Goal: Complete Application Form: Complete application form

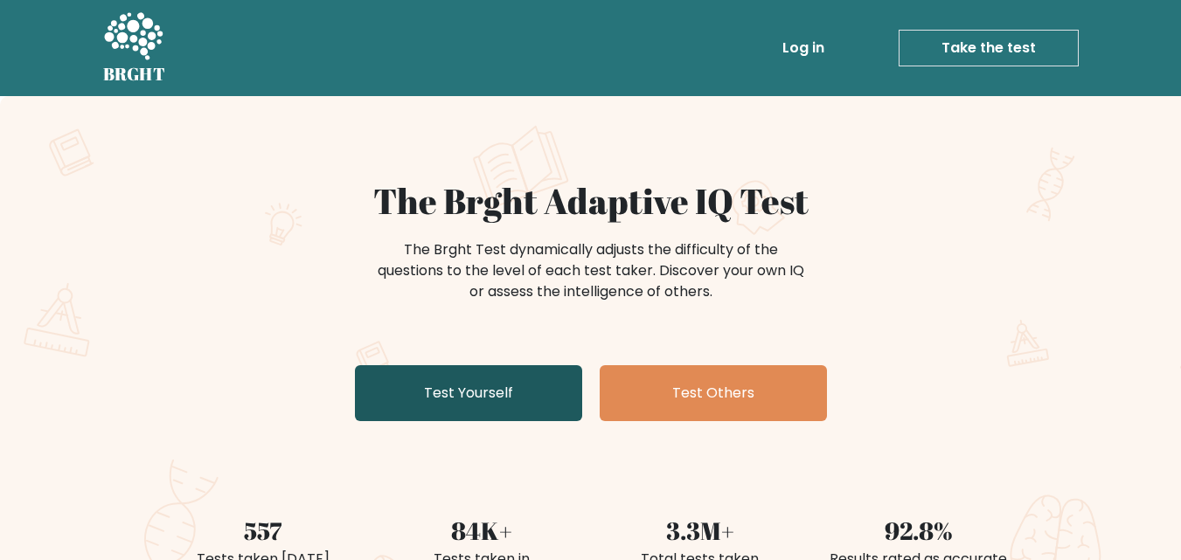
click at [579, 399] on link "Test Yourself" at bounding box center [468, 393] width 227 height 56
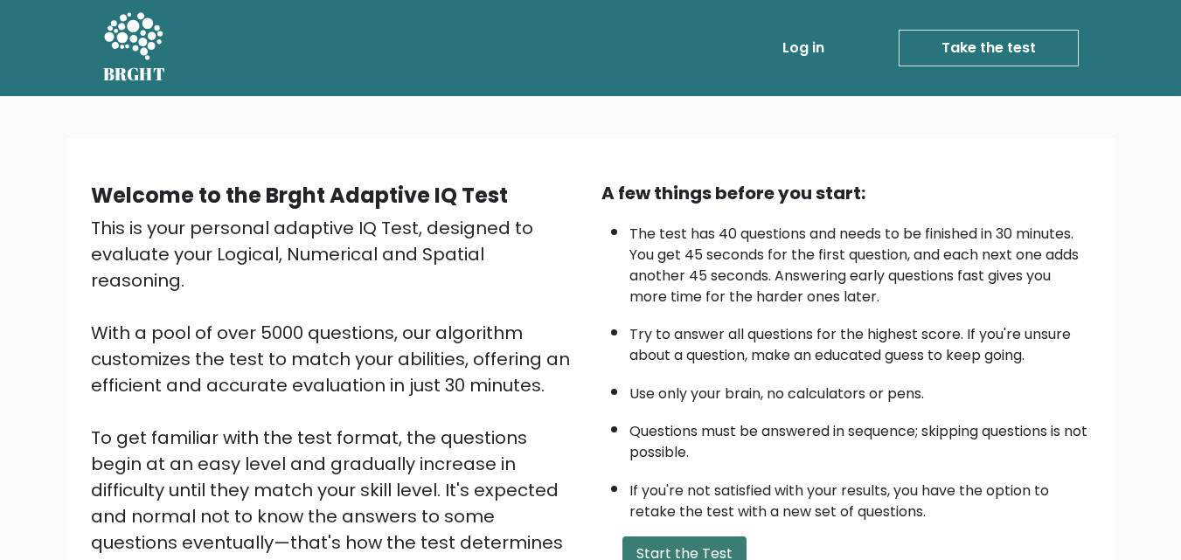
click at [678, 542] on button "Start the Test" at bounding box center [684, 554] width 124 height 35
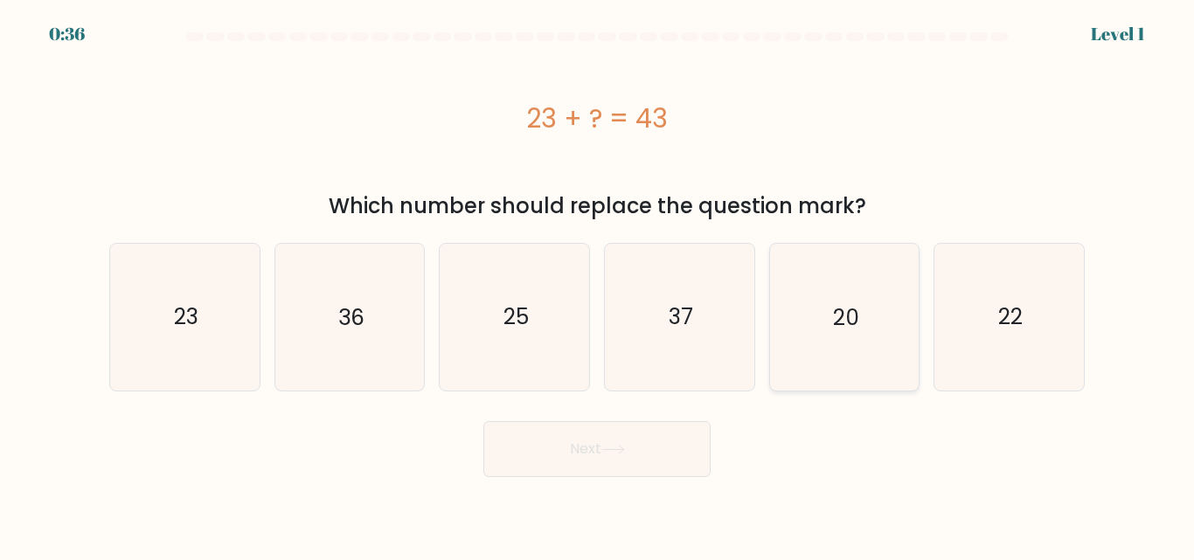
click at [817, 337] on icon "20" at bounding box center [844, 317] width 146 height 146
click at [598, 285] on input "e. 20" at bounding box center [597, 283] width 1 height 4
radio input "true"
click at [702, 434] on button "Next" at bounding box center [596, 449] width 227 height 56
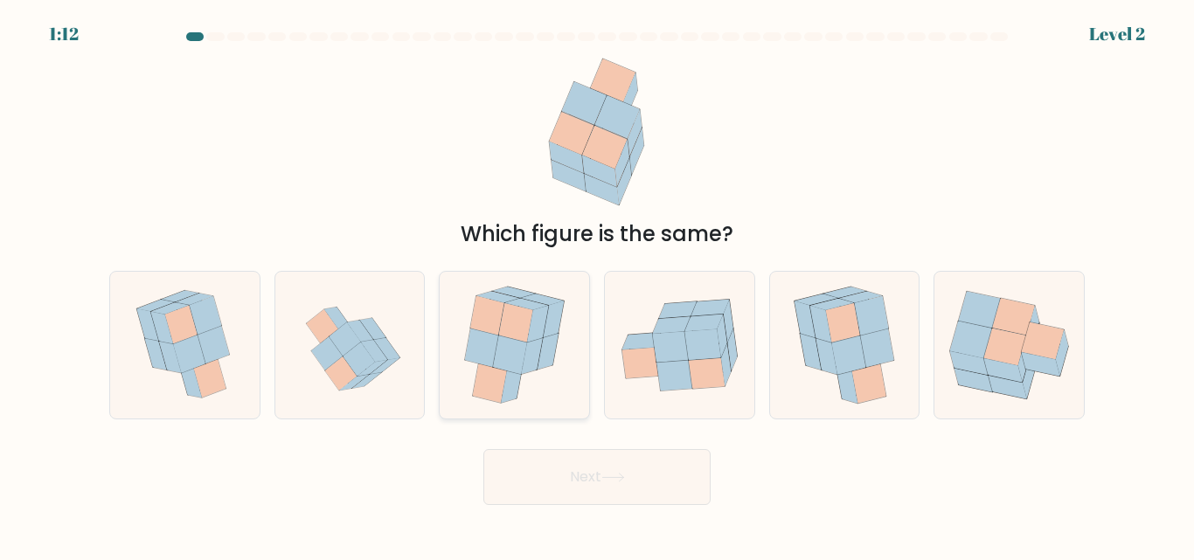
click at [478, 372] on icon at bounding box center [490, 383] width 34 height 39
click at [597, 285] on input "c." at bounding box center [597, 283] width 1 height 4
radio input "true"
click at [573, 468] on button "Next" at bounding box center [596, 477] width 227 height 56
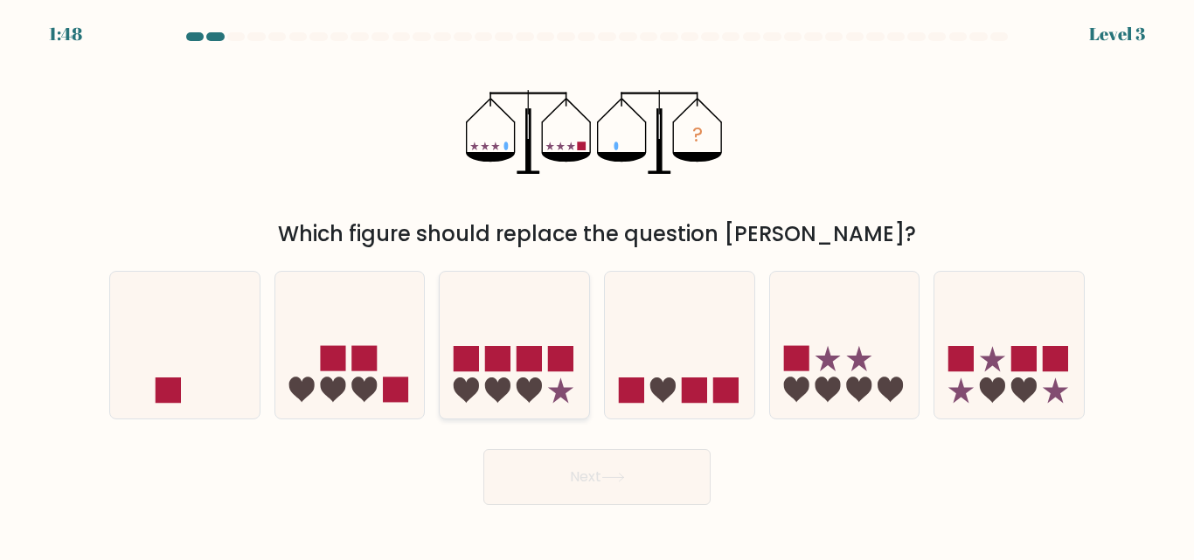
click at [582, 383] on icon at bounding box center [514, 344] width 149 height 123
click at [597, 285] on input "c." at bounding box center [597, 283] width 1 height 4
radio input "true"
click at [621, 477] on icon at bounding box center [612, 478] width 21 height 8
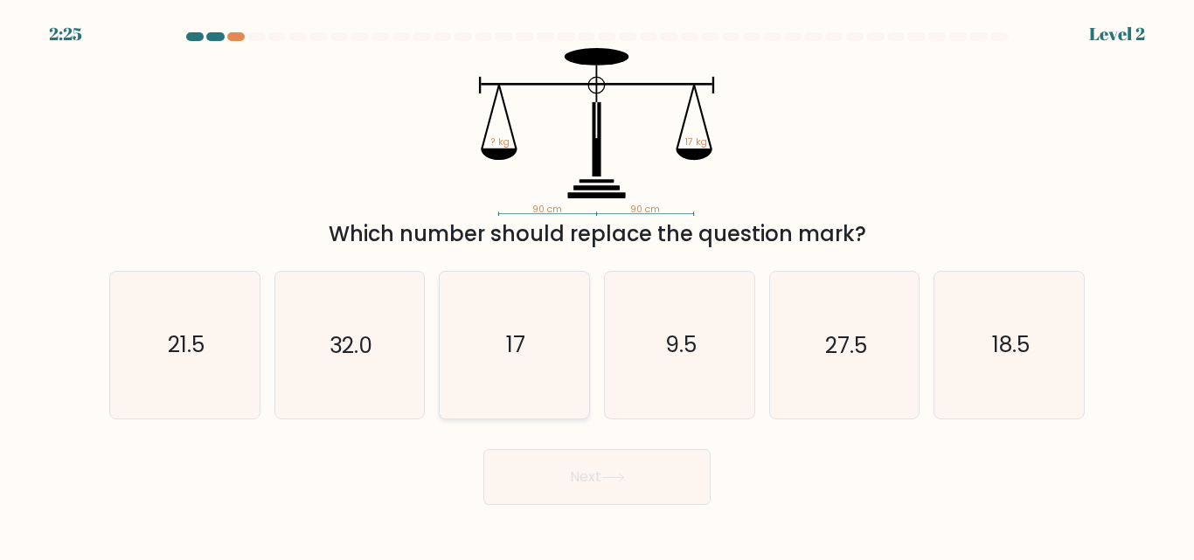
click at [465, 292] on icon "17" at bounding box center [514, 345] width 146 height 146
click at [597, 285] on input "c. 17" at bounding box center [597, 283] width 1 height 4
radio input "true"
click at [598, 490] on button "Next" at bounding box center [596, 477] width 227 height 56
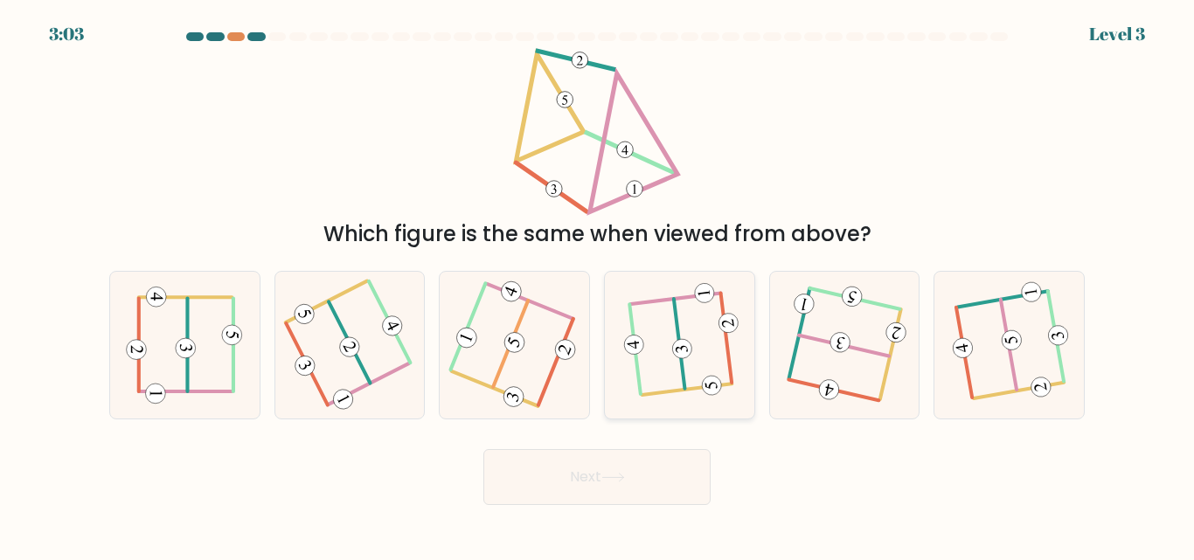
click at [731, 281] on div at bounding box center [679, 345] width 151 height 148
click at [598, 281] on input "d." at bounding box center [597, 283] width 1 height 4
radio input "true"
click at [367, 377] on 208 at bounding box center [350, 342] width 42 height 81
click at [597, 285] on input "b." at bounding box center [597, 283] width 1 height 4
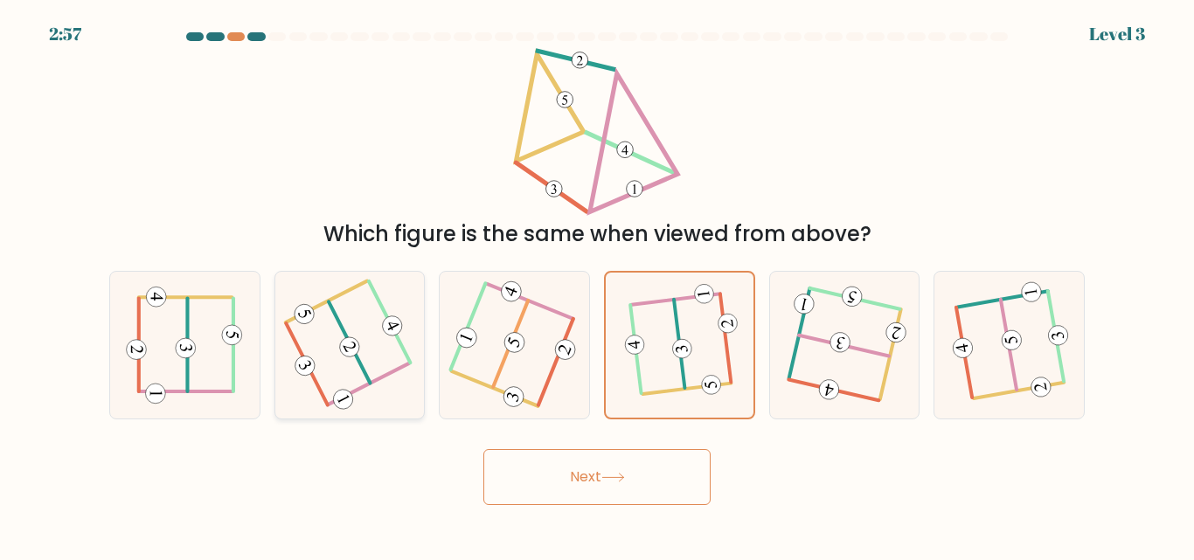
radio input "true"
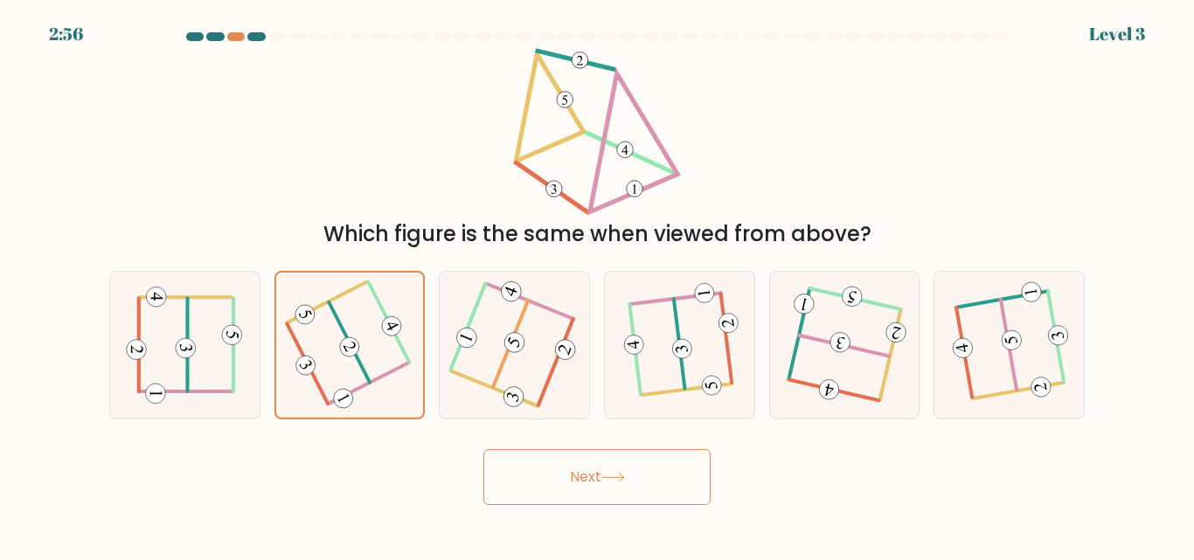
click at [688, 481] on button "Next" at bounding box center [596, 477] width 227 height 56
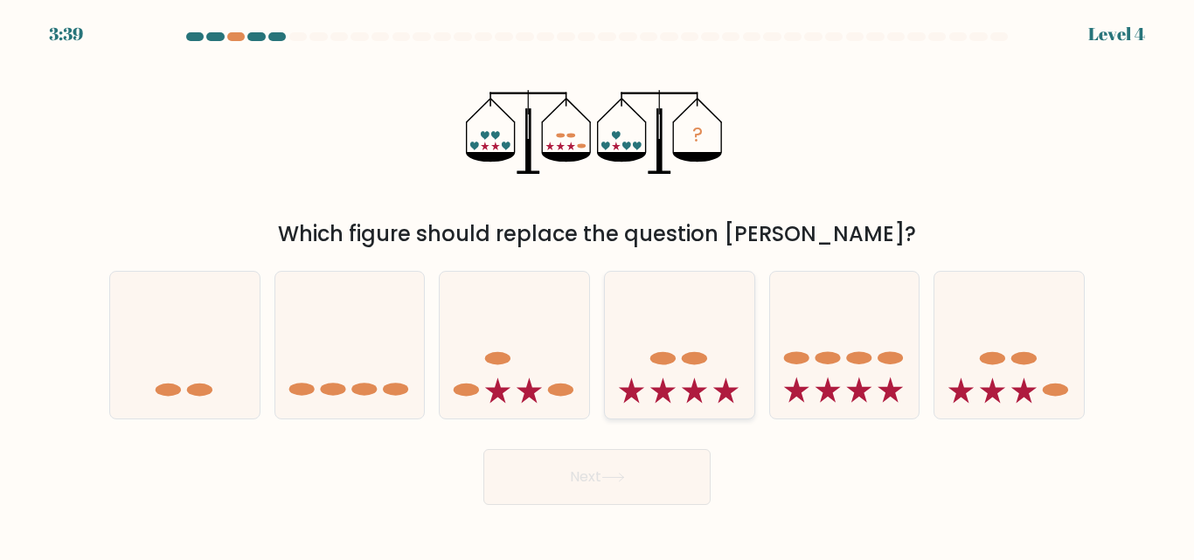
click at [695, 408] on div at bounding box center [679, 345] width 151 height 148
click at [598, 285] on input "d." at bounding box center [597, 283] width 1 height 4
radio input "true"
click at [212, 342] on icon at bounding box center [184, 344] width 149 height 123
click at [597, 285] on input "a." at bounding box center [597, 283] width 1 height 4
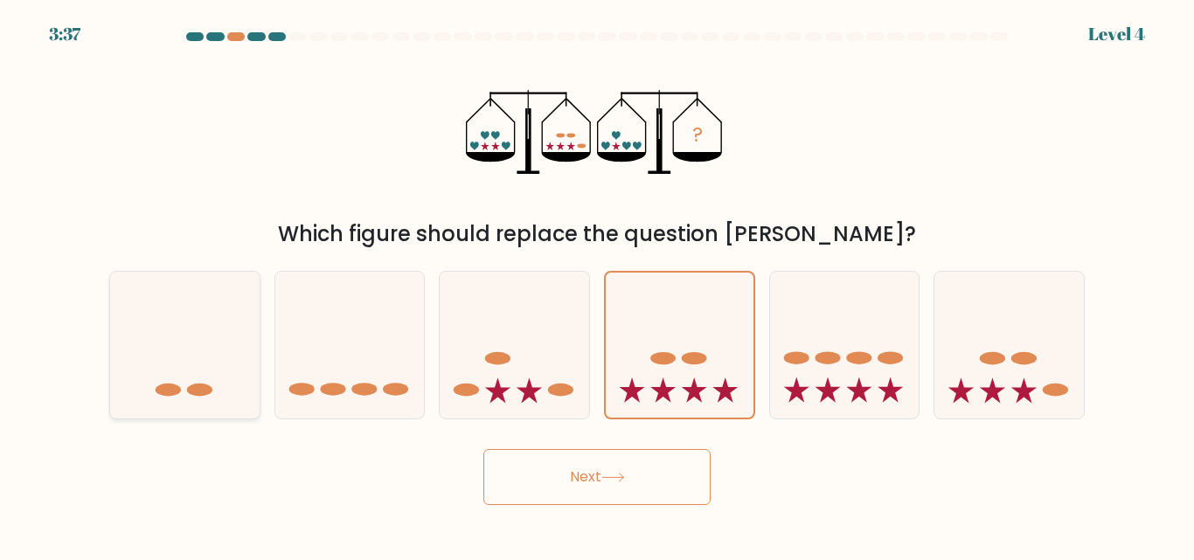
radio input "true"
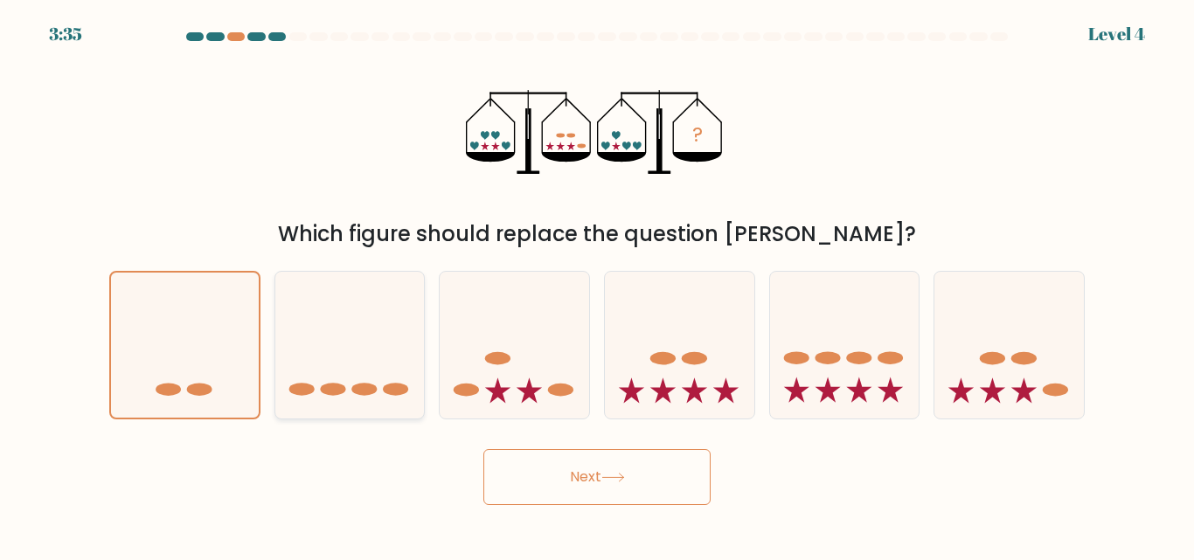
click at [323, 344] on icon at bounding box center [349, 344] width 149 height 123
click at [597, 285] on input "b." at bounding box center [597, 283] width 1 height 4
radio input "true"
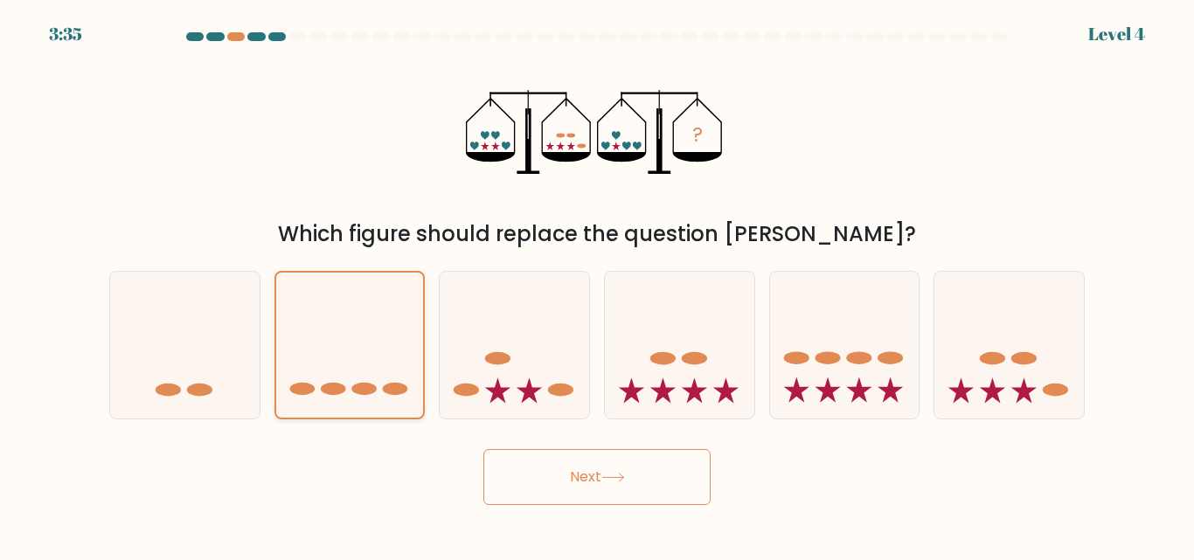
click at [323, 344] on icon at bounding box center [350, 345] width 148 height 122
click at [597, 285] on input "b." at bounding box center [597, 283] width 1 height 4
click at [1015, 302] on icon at bounding box center [1008, 344] width 149 height 123
click at [598, 285] on input "f." at bounding box center [597, 283] width 1 height 4
radio input "true"
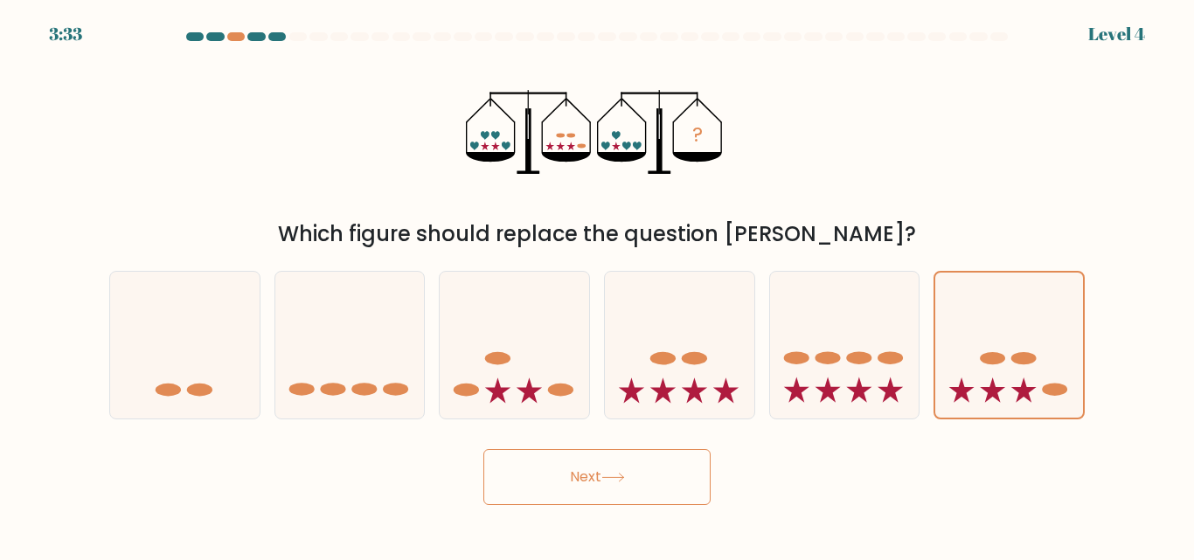
click at [621, 484] on button "Next" at bounding box center [596, 477] width 227 height 56
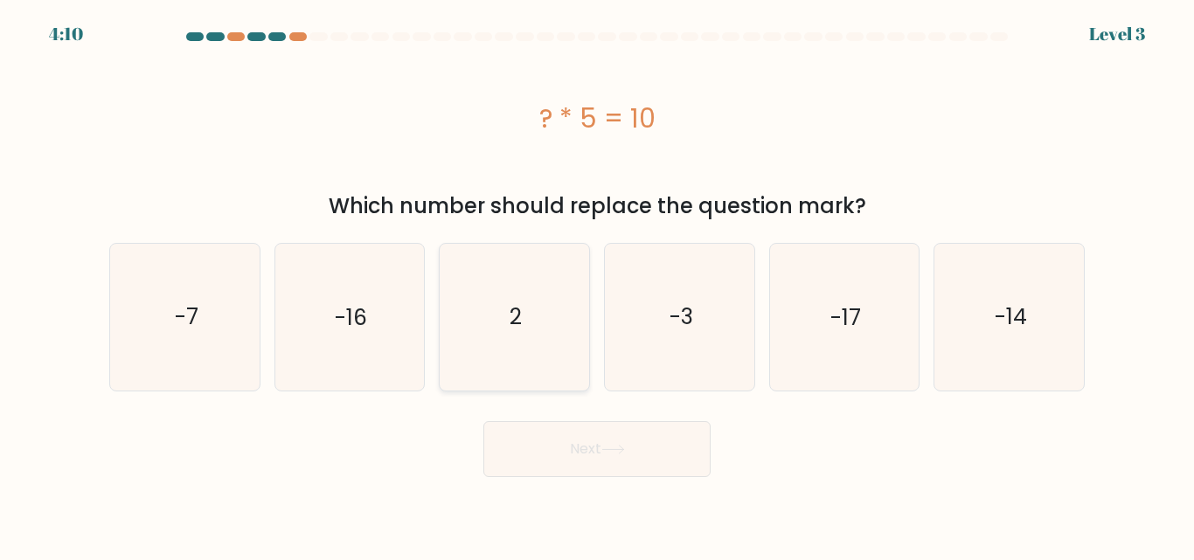
click at [538, 348] on icon "2" at bounding box center [514, 317] width 146 height 146
click at [597, 285] on input "c. 2" at bounding box center [597, 283] width 1 height 4
radio input "true"
click at [559, 447] on button "Next" at bounding box center [596, 449] width 227 height 56
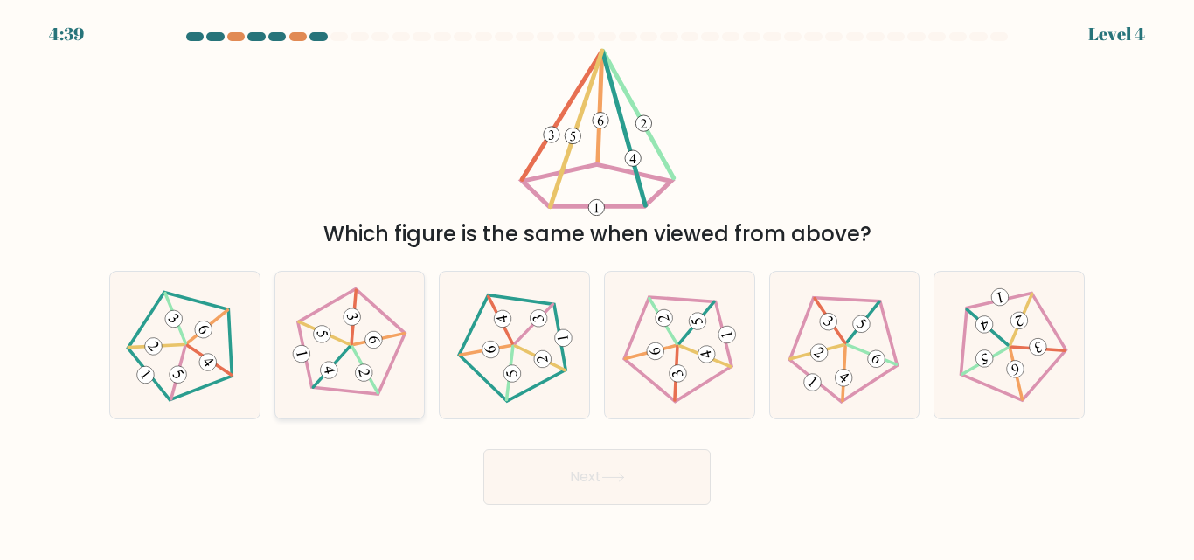
click at [374, 344] on 515 at bounding box center [374, 340] width 20 height 20
click at [597, 285] on input "b." at bounding box center [597, 283] width 1 height 4
radio input "true"
click at [640, 478] on button "Next" at bounding box center [596, 477] width 227 height 56
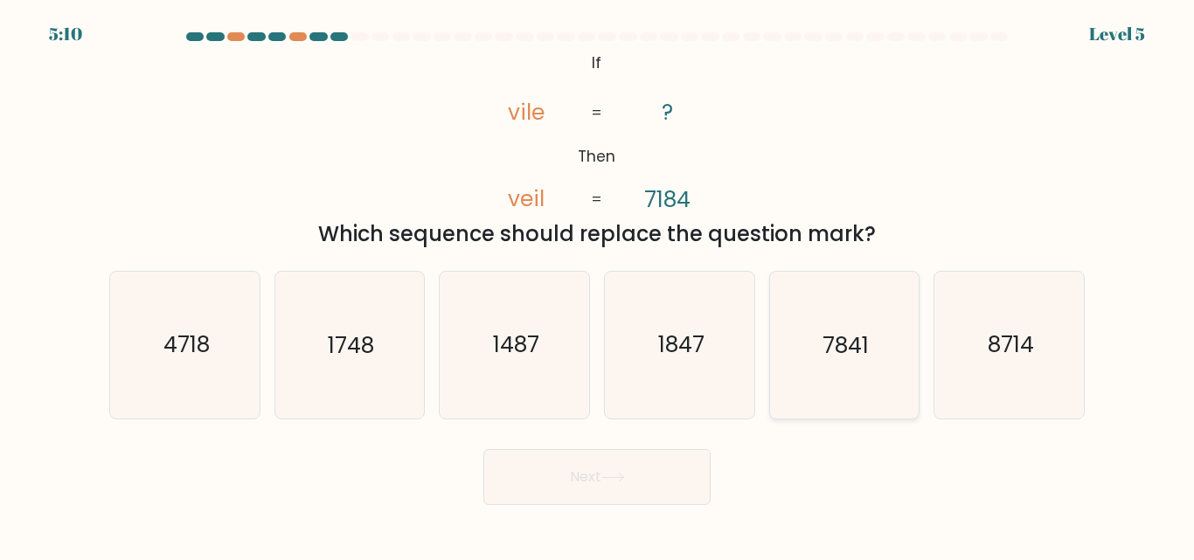
click at [842, 358] on text "7841" at bounding box center [845, 345] width 46 height 31
click at [598, 285] on input "e. 7841" at bounding box center [597, 283] width 1 height 4
radio input "true"
click at [618, 463] on button "Next" at bounding box center [596, 477] width 227 height 56
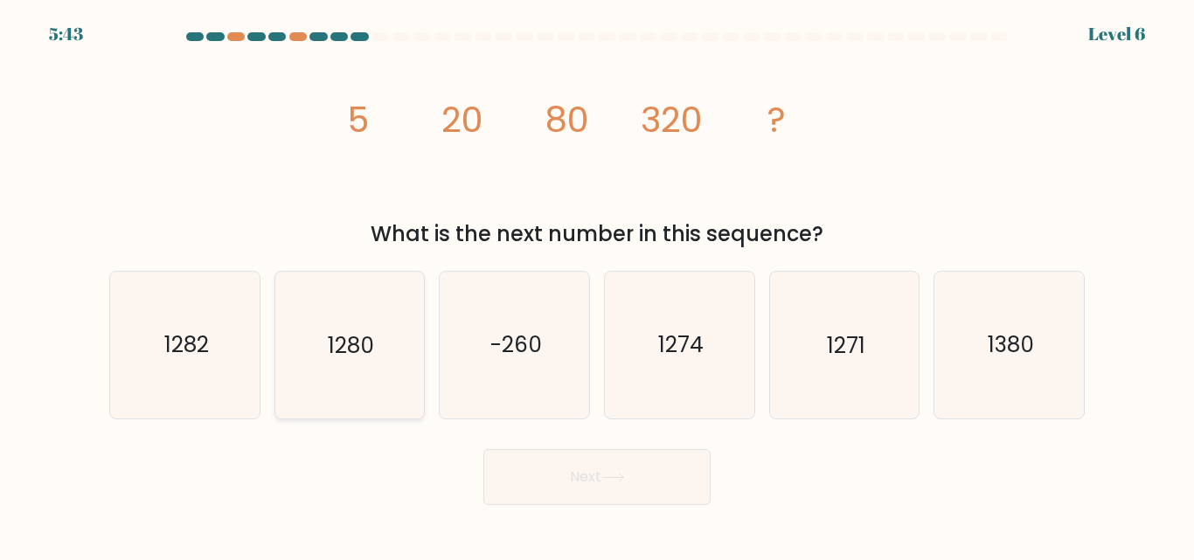
click at [385, 283] on icon "1280" at bounding box center [349, 345] width 146 height 146
click at [597, 283] on input "b. 1280" at bounding box center [597, 283] width 1 height 4
radio input "true"
click at [574, 493] on button "Next" at bounding box center [596, 477] width 227 height 56
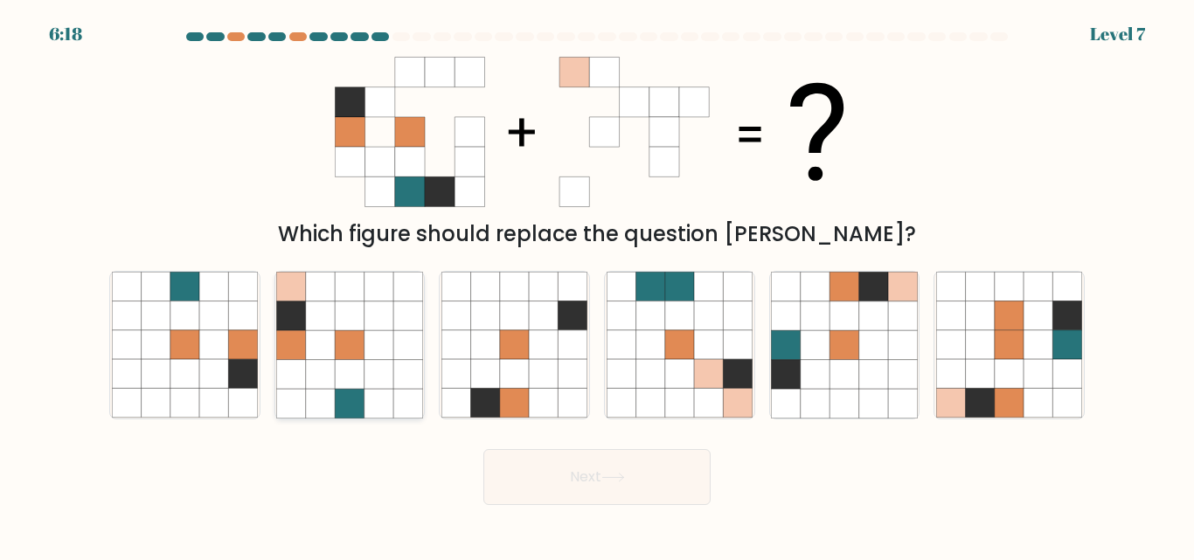
click at [340, 364] on icon at bounding box center [349, 374] width 29 height 29
click at [597, 285] on input "b." at bounding box center [597, 283] width 1 height 4
radio input "true"
click at [577, 447] on div "Next" at bounding box center [597, 473] width 996 height 65
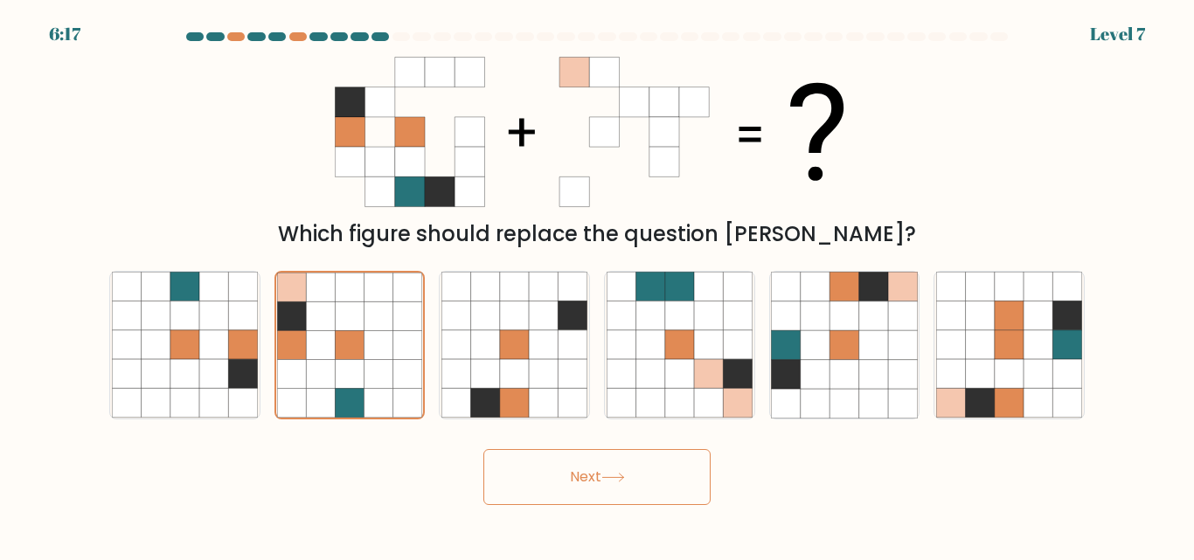
click at [577, 447] on div "Next" at bounding box center [597, 473] width 996 height 65
click at [583, 477] on button "Next" at bounding box center [596, 477] width 227 height 56
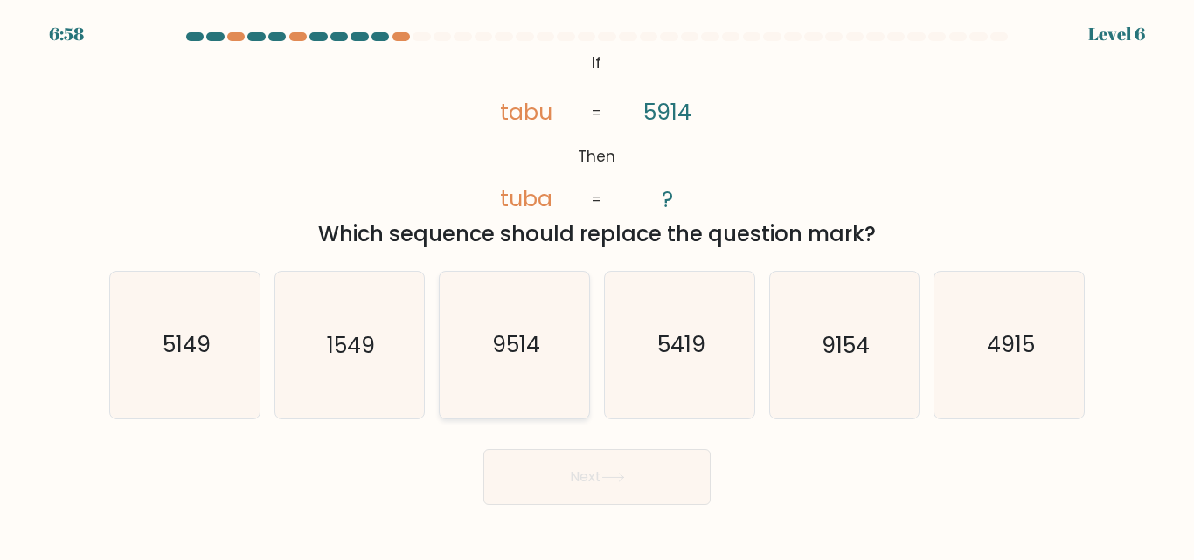
click at [558, 415] on icon "9514" at bounding box center [514, 345] width 146 height 146
click at [597, 285] on input "c. 9514" at bounding box center [597, 283] width 1 height 4
radio input "true"
click at [734, 374] on icon "5419" at bounding box center [680, 345] width 146 height 146
click at [598, 285] on input "d. 5419" at bounding box center [597, 283] width 1 height 4
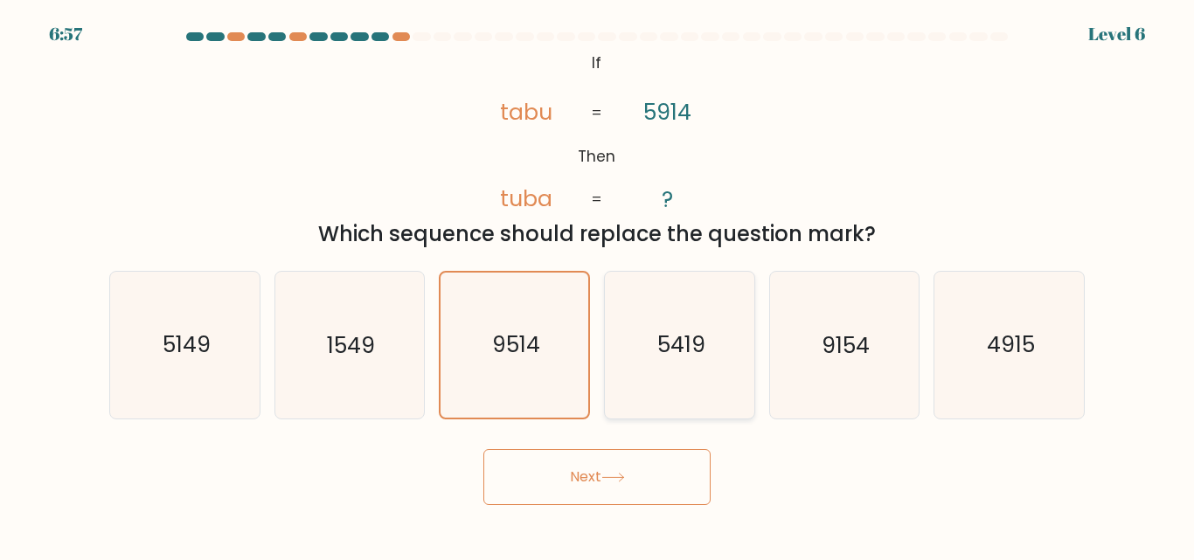
radio input "true"
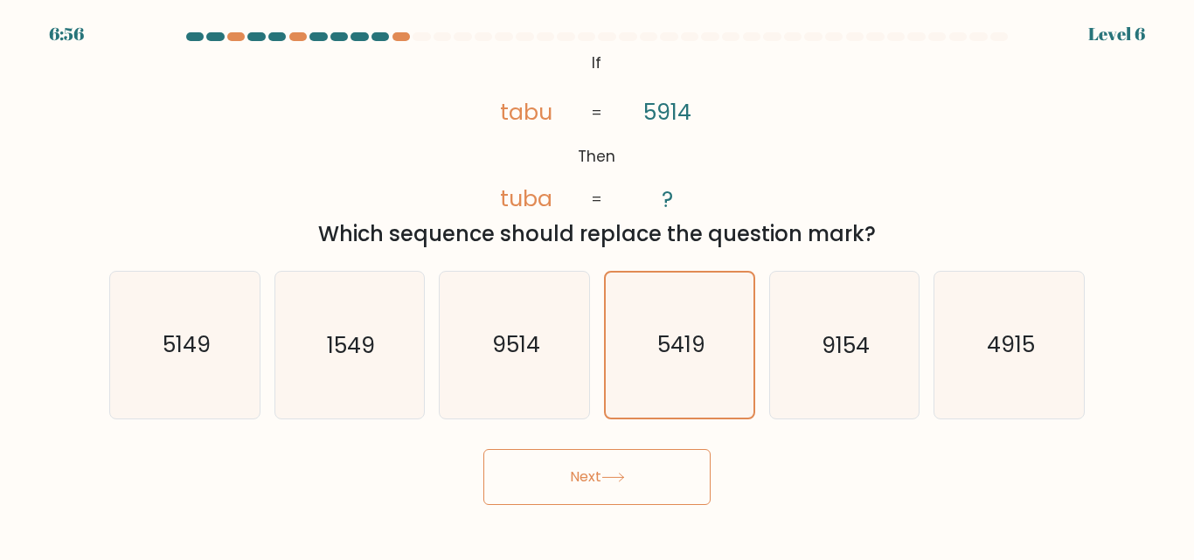
click at [690, 464] on button "Next" at bounding box center [596, 477] width 227 height 56
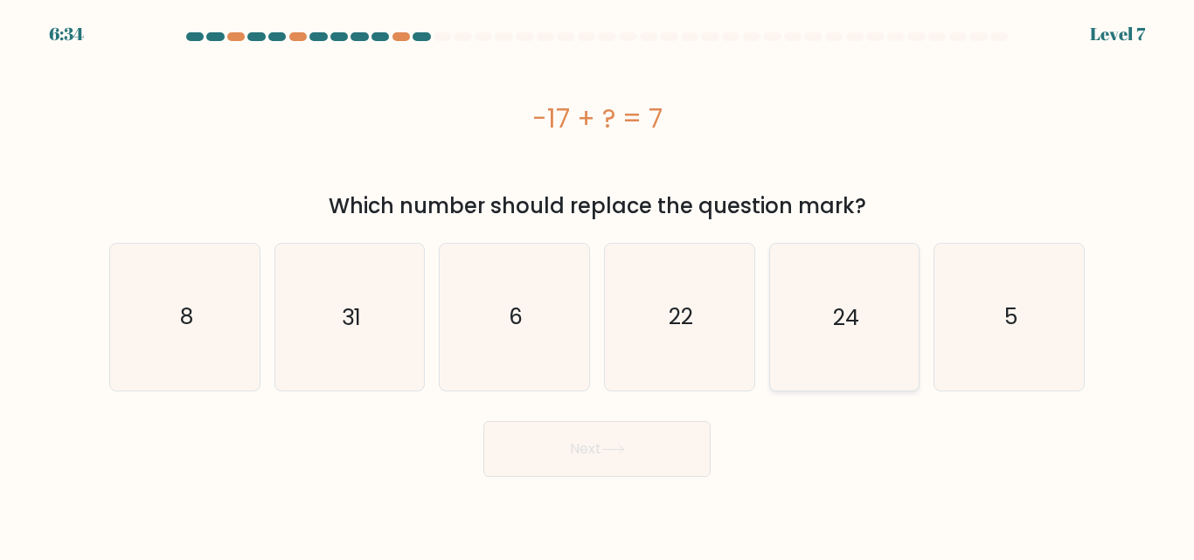
click at [871, 278] on icon "24" at bounding box center [844, 317] width 146 height 146
click at [598, 281] on input "e. 24" at bounding box center [597, 283] width 1 height 4
radio input "true"
click at [630, 477] on body "6:33 Level 7 a." at bounding box center [597, 280] width 1194 height 560
click at [631, 456] on button "Next" at bounding box center [596, 449] width 227 height 56
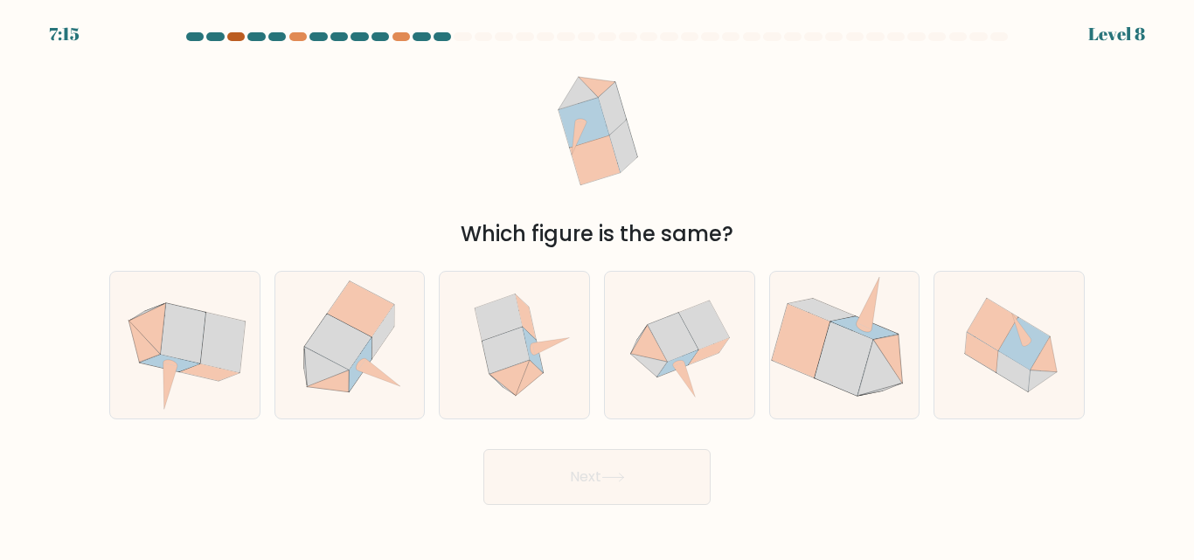
click at [228, 35] on div at bounding box center [235, 36] width 17 height 9
click at [675, 350] on icon at bounding box center [673, 338] width 51 height 49
click at [598, 285] on input "d." at bounding box center [597, 283] width 1 height 4
radio input "true"
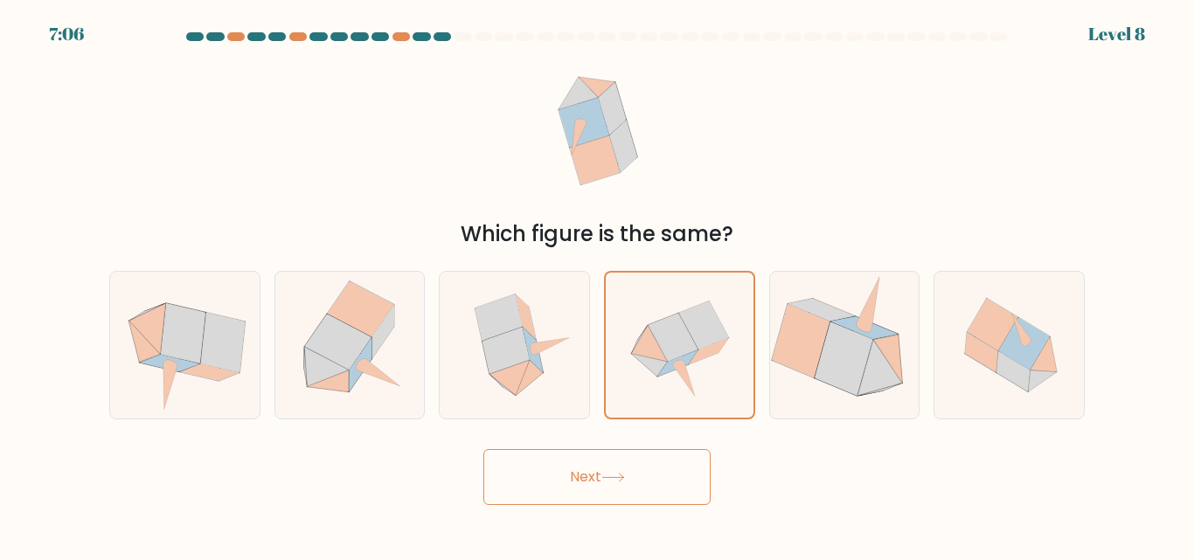
click at [638, 475] on button "Next" at bounding box center [596, 477] width 227 height 56
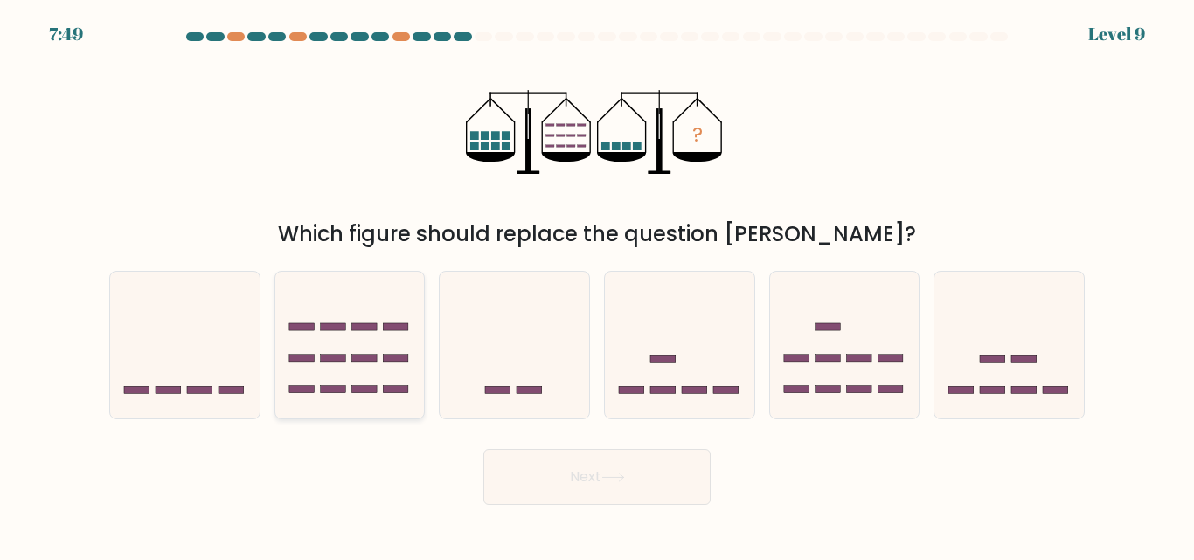
click at [301, 327] on rect at bounding box center [301, 327] width 25 height 7
click at [597, 285] on input "b." at bounding box center [597, 283] width 1 height 4
radio input "true"
click at [580, 475] on button "Next" at bounding box center [596, 477] width 227 height 56
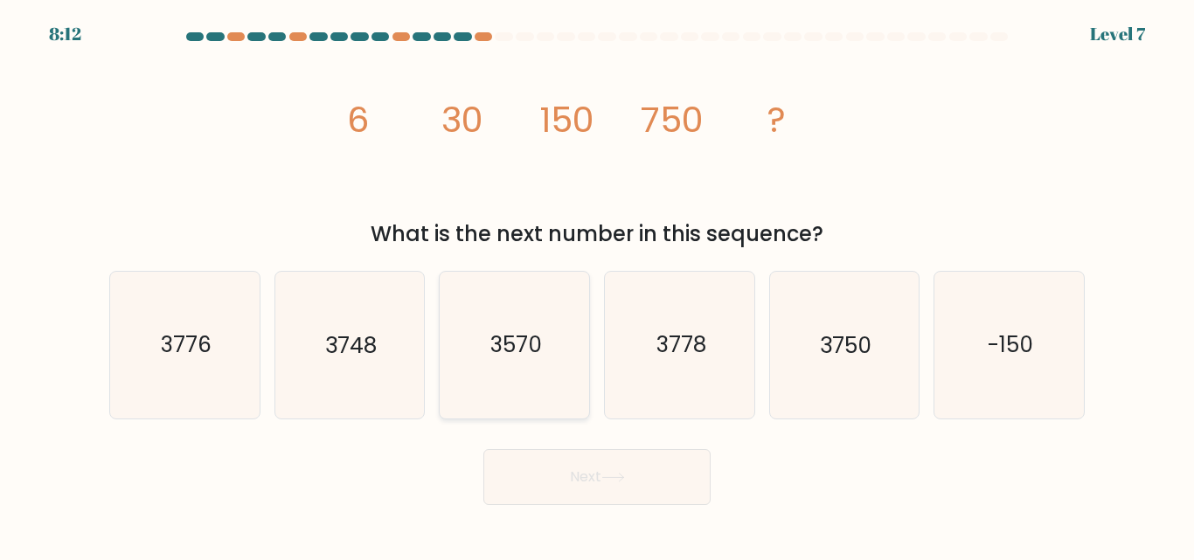
click at [549, 345] on icon "3570" at bounding box center [514, 345] width 146 height 146
click at [597, 285] on input "c. 3570" at bounding box center [597, 283] width 1 height 4
radio input "true"
click at [620, 497] on button "Next" at bounding box center [596, 477] width 227 height 56
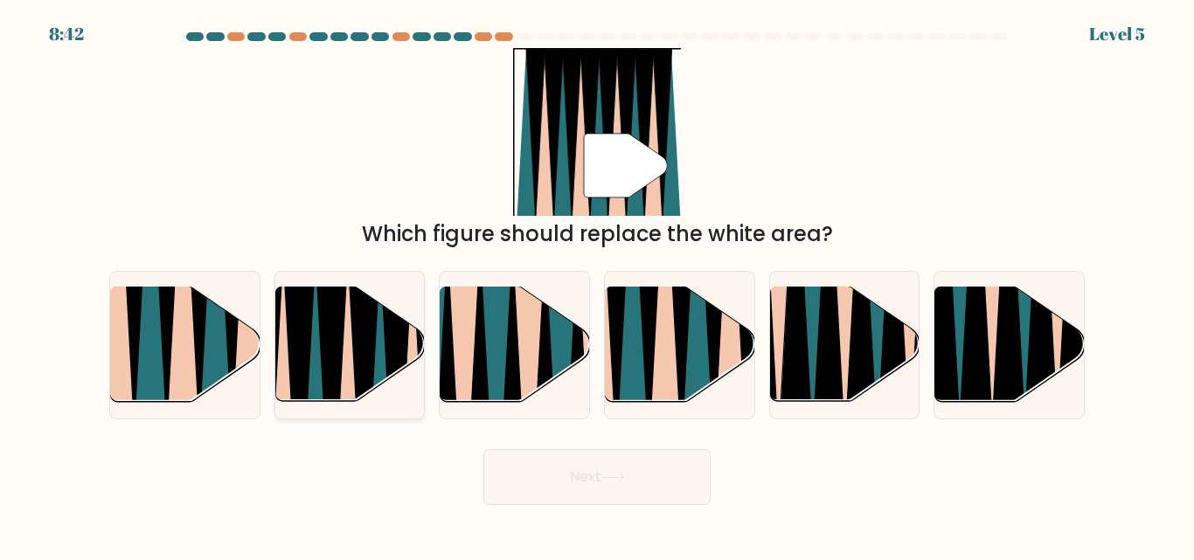
click at [316, 358] on icon at bounding box center [315, 410] width 34 height 299
click at [597, 285] on input "b." at bounding box center [597, 283] width 1 height 4
radio input "true"
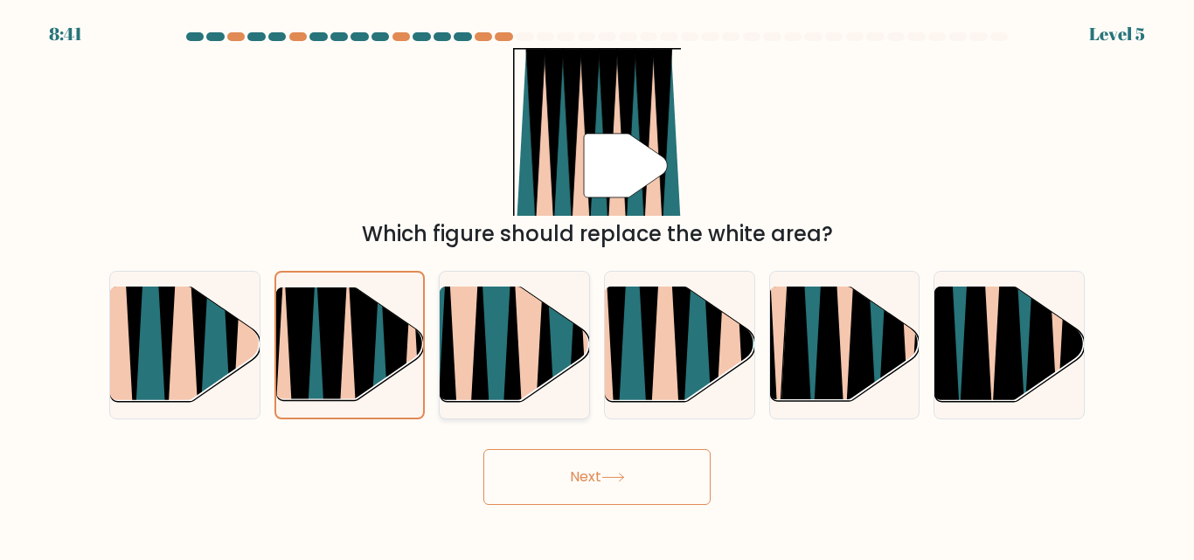
click at [511, 350] on icon at bounding box center [513, 410] width 34 height 299
click at [597, 285] on input "c." at bounding box center [597, 283] width 1 height 4
radio input "true"
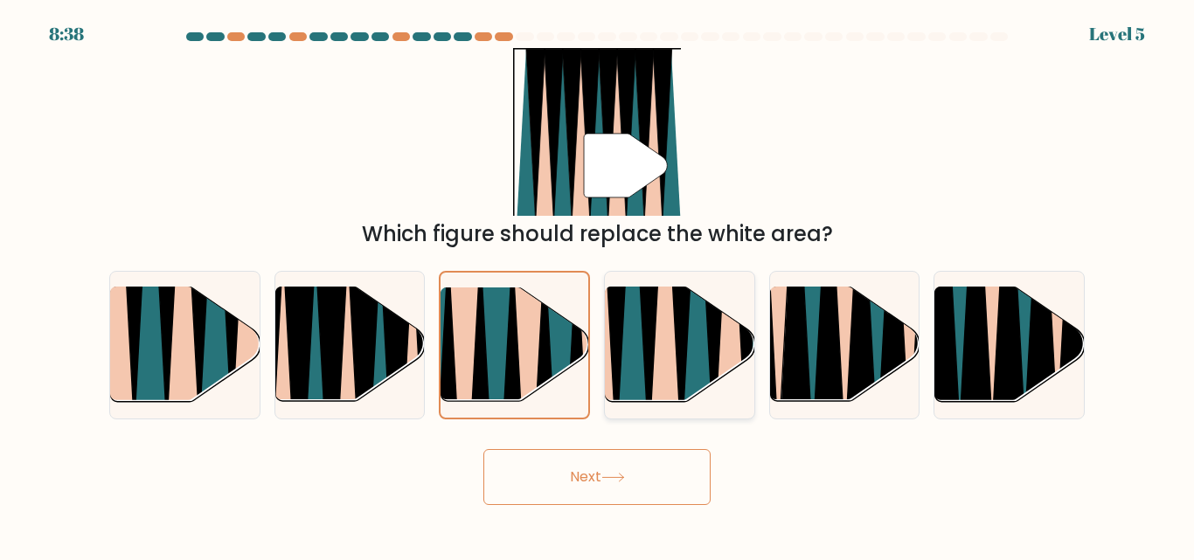
click at [682, 345] on icon at bounding box center [681, 285] width 34 height 299
click at [598, 285] on input "d." at bounding box center [597, 283] width 1 height 4
radio input "true"
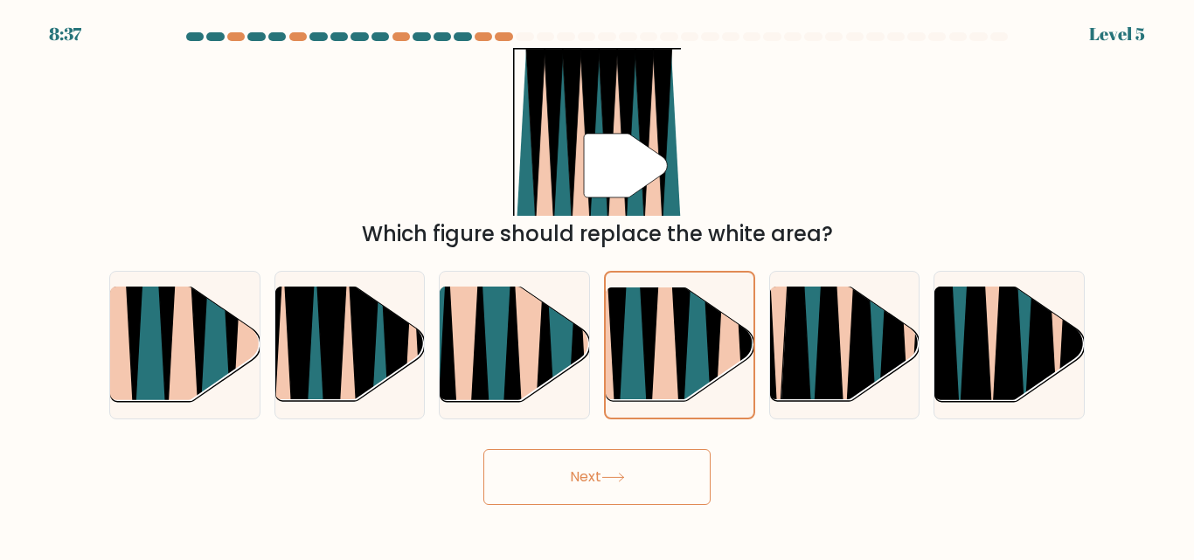
click at [649, 486] on button "Next" at bounding box center [596, 477] width 227 height 56
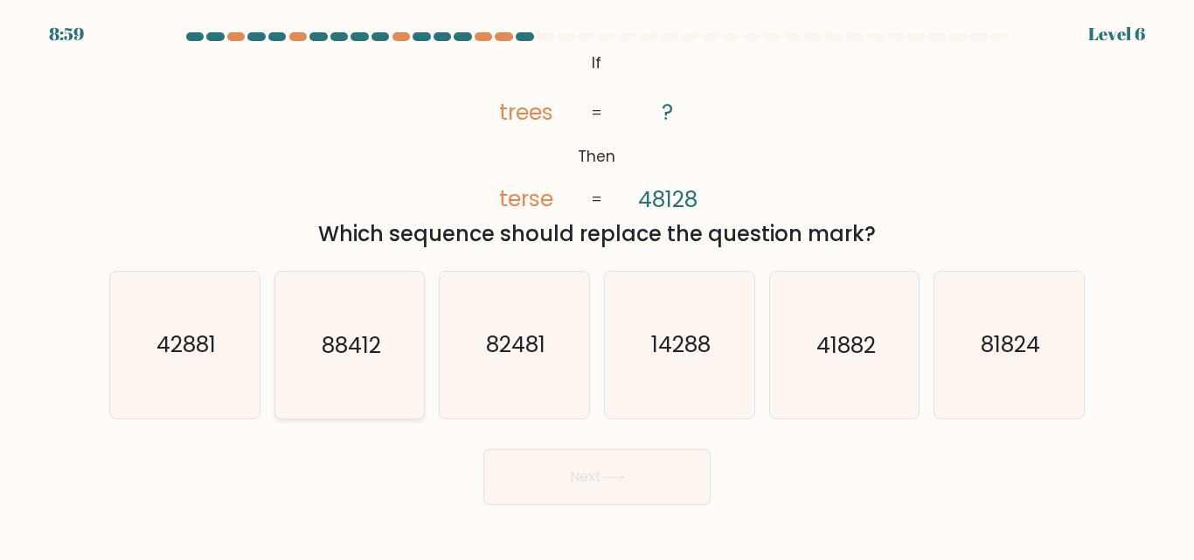
click at [320, 343] on icon "88412" at bounding box center [349, 345] width 146 height 146
click at [597, 285] on input "b. 88412" at bounding box center [597, 283] width 1 height 4
radio input "true"
click at [572, 478] on button "Next" at bounding box center [596, 477] width 227 height 56
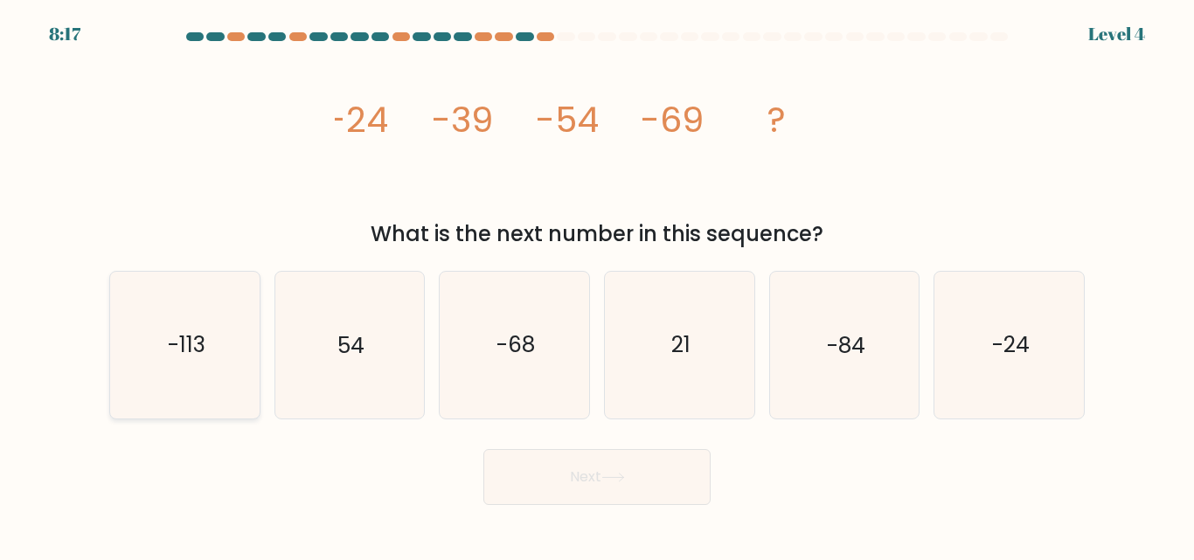
click at [138, 342] on icon "-113" at bounding box center [185, 345] width 146 height 146
click at [597, 285] on input "a. -113" at bounding box center [597, 283] width 1 height 4
radio input "true"
click at [643, 499] on button "Next" at bounding box center [596, 477] width 227 height 56
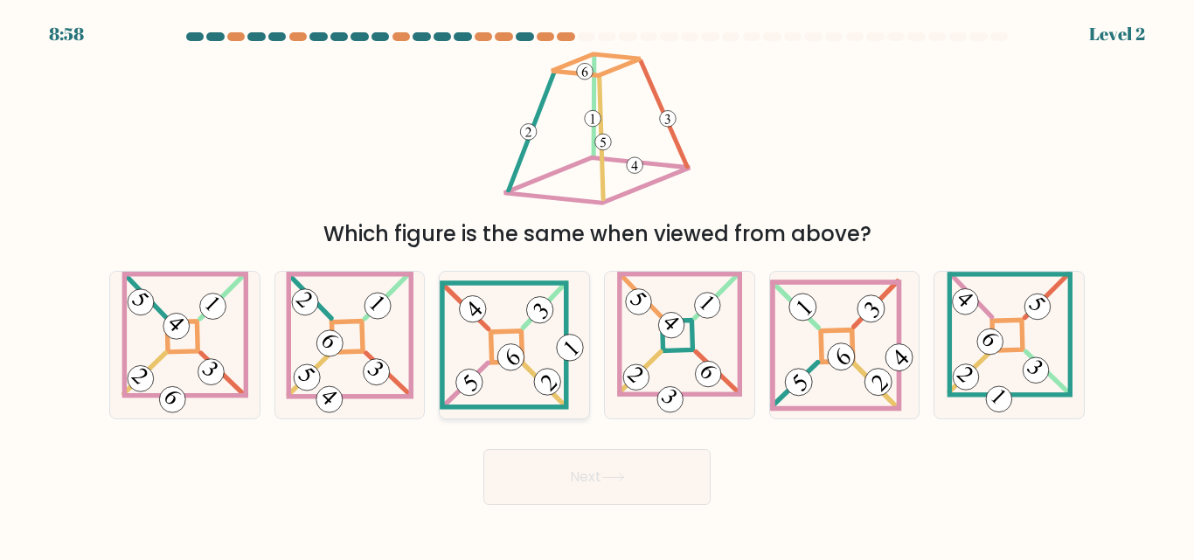
click at [523, 341] on 271 at bounding box center [506, 346] width 31 height 31
click at [597, 285] on input "c." at bounding box center [597, 283] width 1 height 4
radio input "true"
click at [839, 350] on 847 at bounding box center [841, 357] width 38 height 38
click at [598, 285] on input "e." at bounding box center [597, 283] width 1 height 4
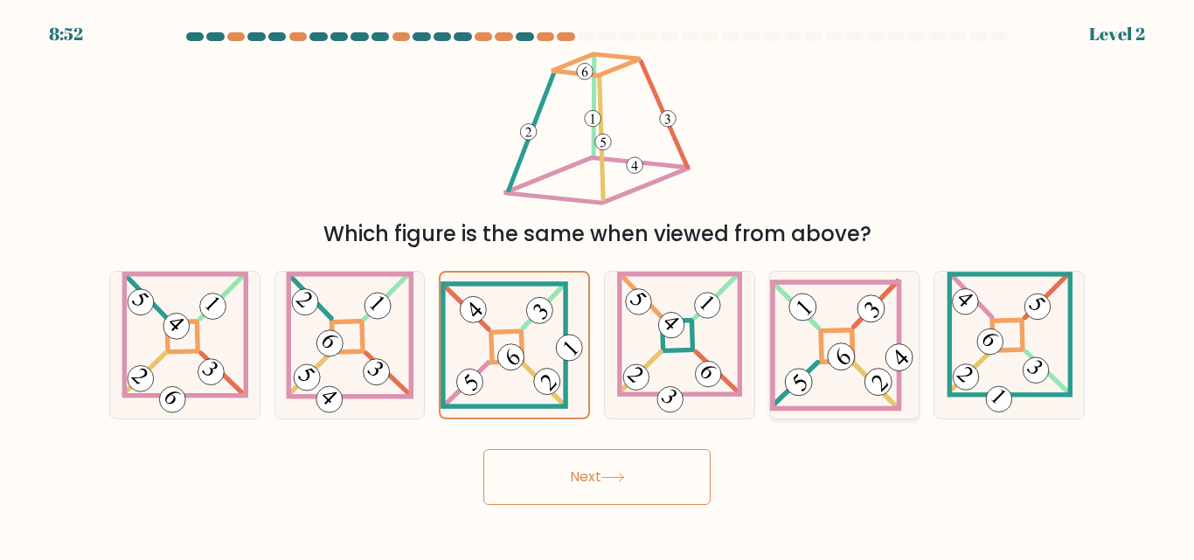
radio input "true"
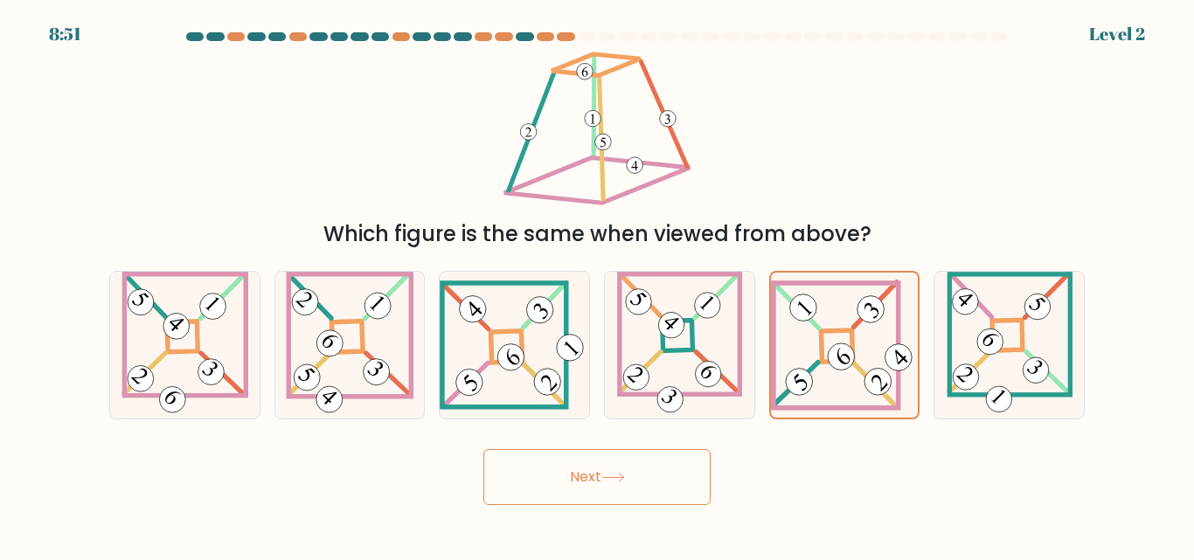
click at [573, 477] on button "Next" at bounding box center [596, 477] width 227 height 56
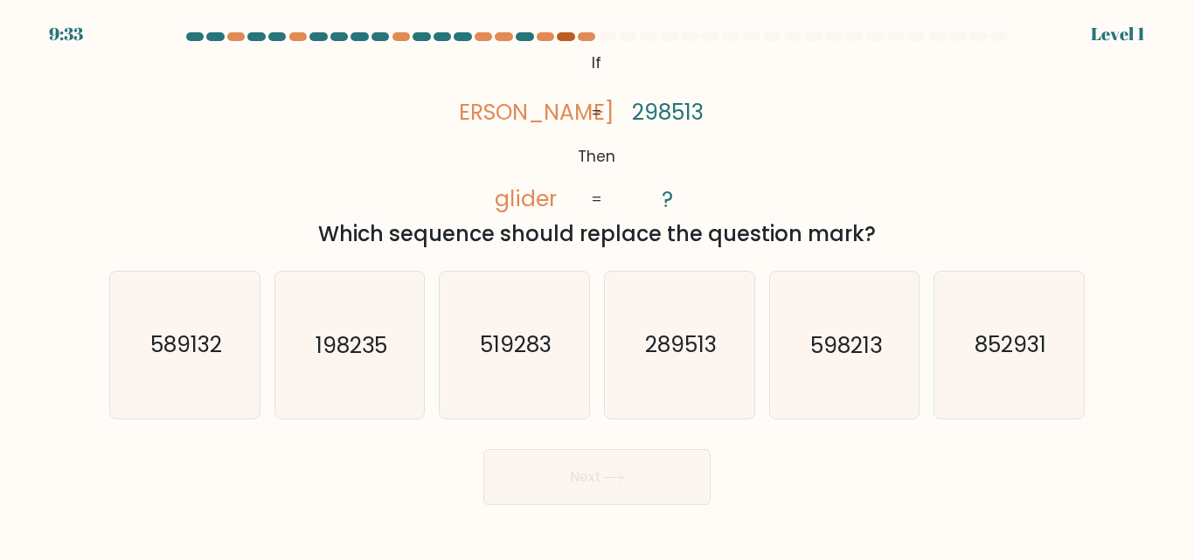
click at [565, 37] on div at bounding box center [565, 36] width 17 height 9
click at [151, 351] on text "589132" at bounding box center [186, 345] width 72 height 31
click at [597, 285] on input "a. 589132" at bounding box center [597, 283] width 1 height 4
radio input "true"
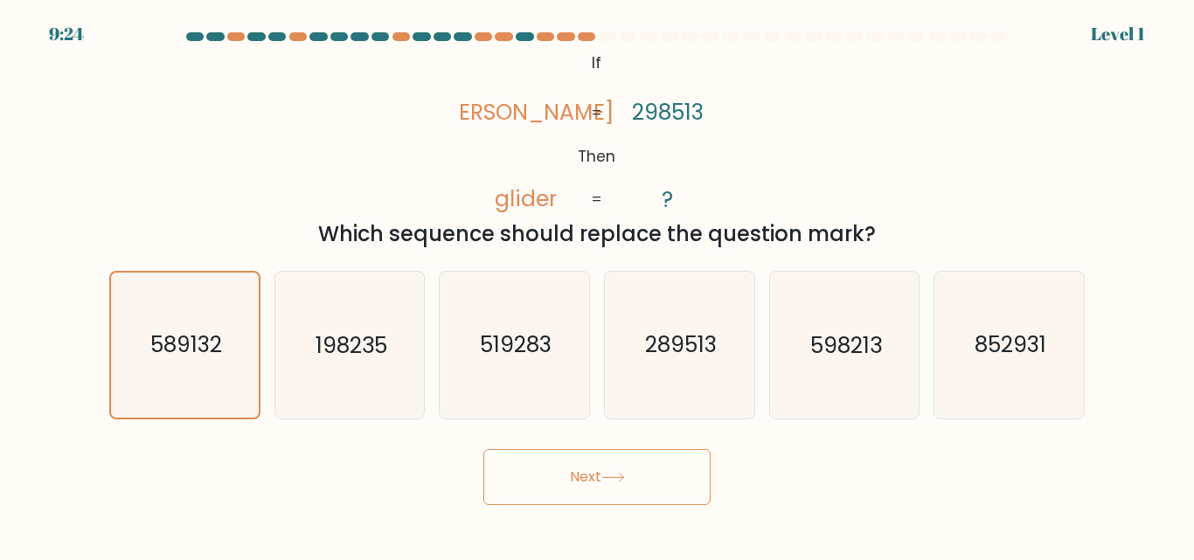
click at [640, 468] on button "Next" at bounding box center [596, 477] width 227 height 56
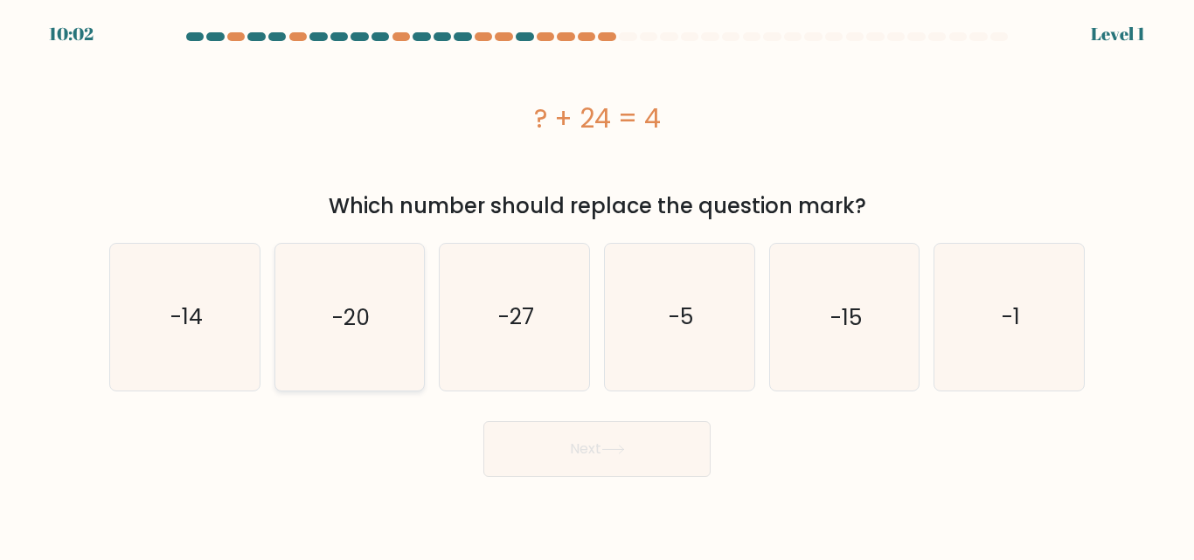
click at [363, 327] on text "-20" at bounding box center [351, 317] width 38 height 31
click at [597, 285] on input "b. -20" at bounding box center [597, 283] width 1 height 4
radio input "true"
click at [553, 455] on button "Next" at bounding box center [596, 449] width 227 height 56
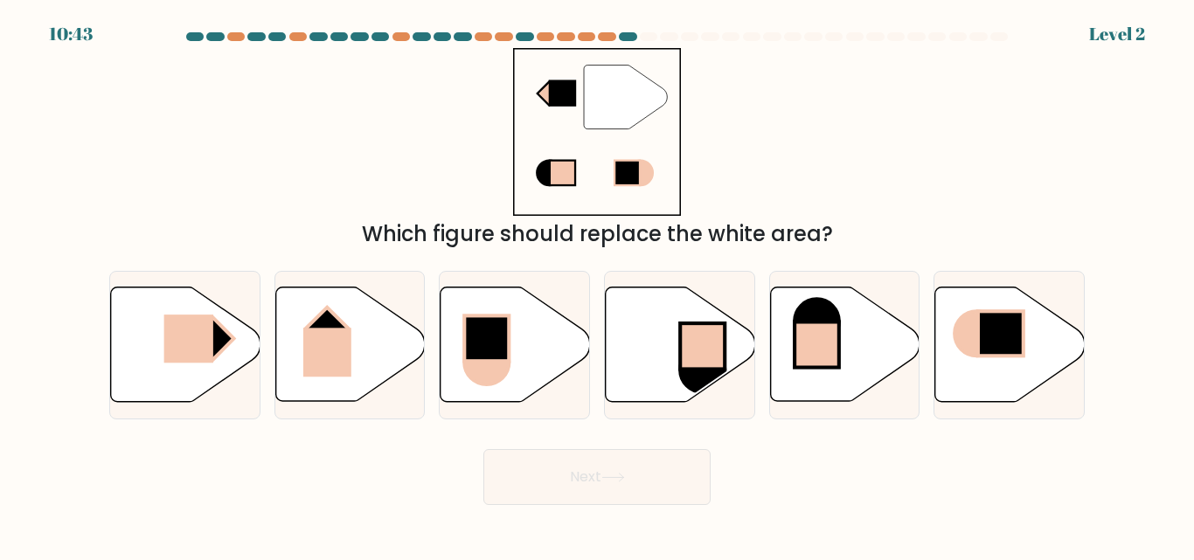
click at [763, 357] on div "e." at bounding box center [844, 345] width 165 height 148
click at [726, 363] on icon at bounding box center [680, 345] width 149 height 114
click at [598, 285] on input "d." at bounding box center [597, 283] width 1 height 4
radio input "true"
click at [688, 459] on button "Next" at bounding box center [596, 477] width 227 height 56
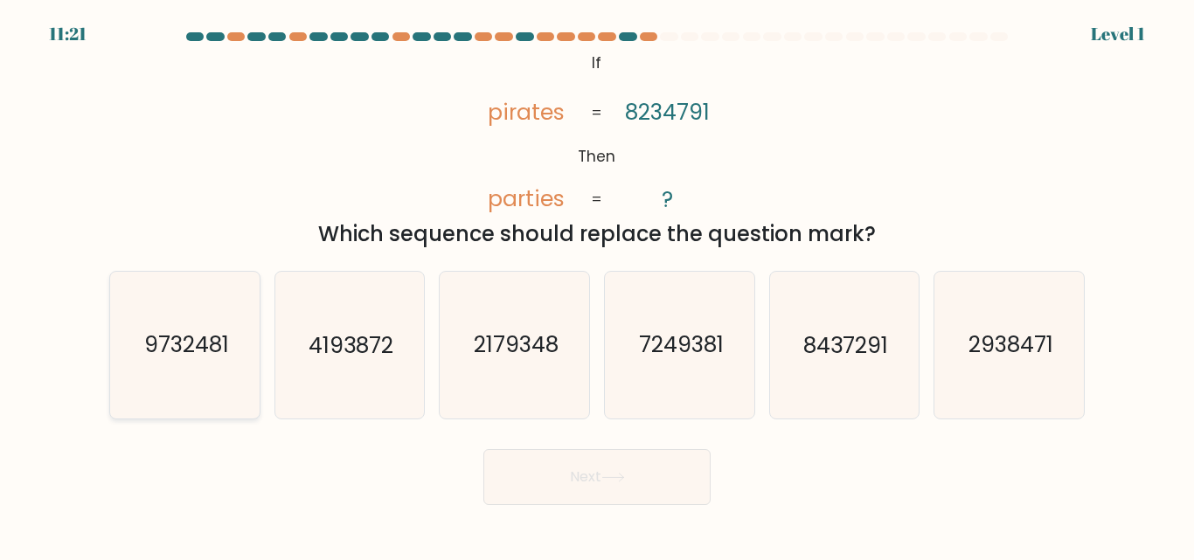
click at [182, 347] on text "9732481" at bounding box center [185, 345] width 85 height 31
click at [597, 285] on input "a. 9732481" at bounding box center [597, 283] width 1 height 4
radio input "true"
click at [602, 464] on button "Next" at bounding box center [596, 477] width 227 height 56
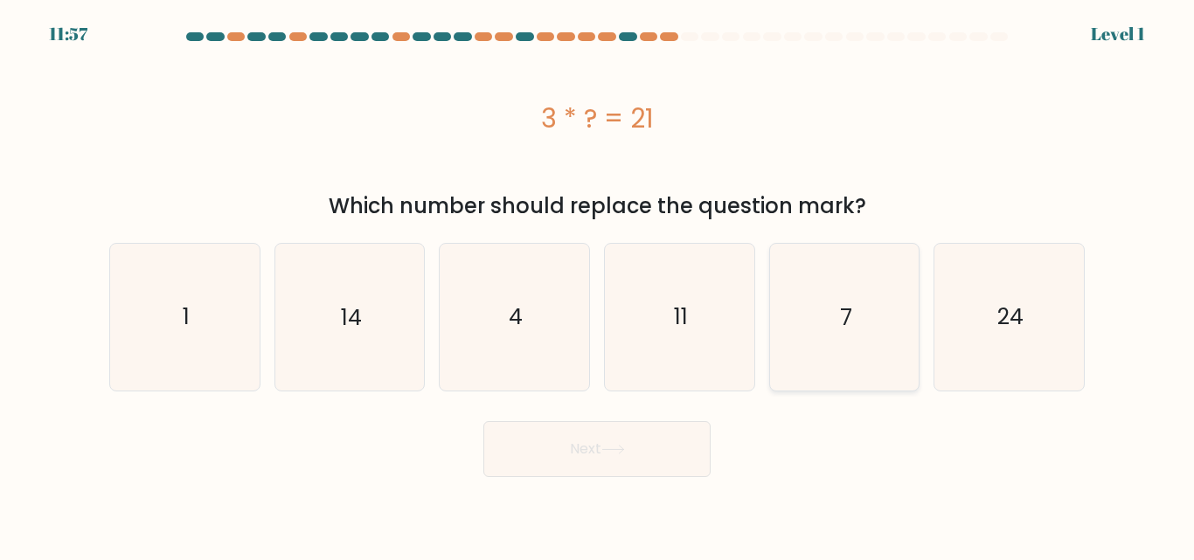
click at [874, 335] on icon "7" at bounding box center [844, 317] width 146 height 146
click at [598, 285] on input "e. 7" at bounding box center [597, 283] width 1 height 4
radio input "true"
click at [704, 445] on button "Next" at bounding box center [596, 449] width 227 height 56
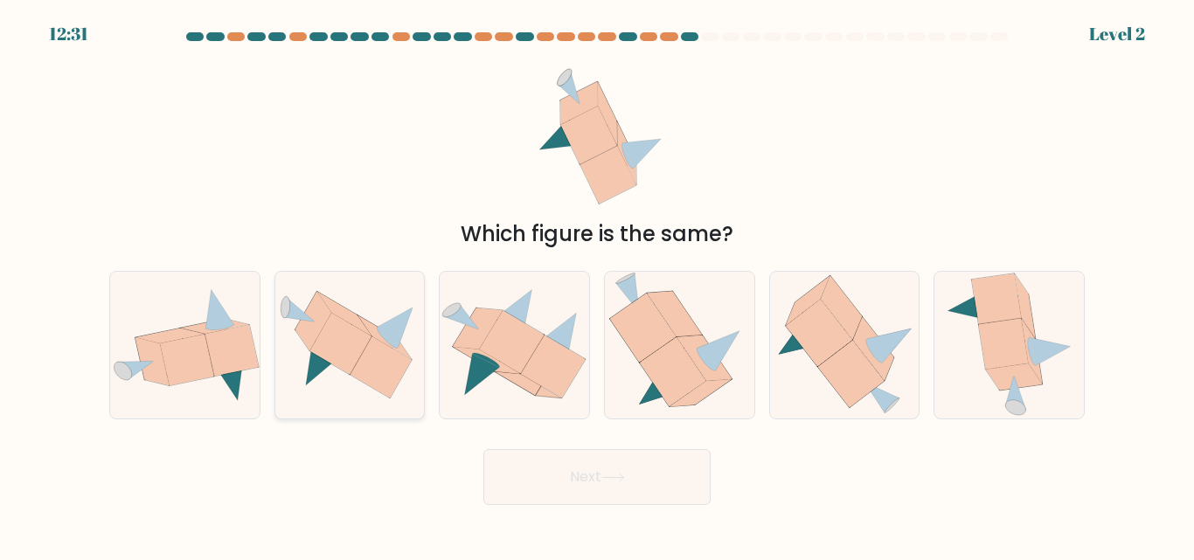
click at [323, 349] on icon at bounding box center [340, 345] width 62 height 62
click at [597, 285] on input "b." at bounding box center [597, 283] width 1 height 4
radio input "true"
click at [628, 496] on button "Next" at bounding box center [596, 477] width 227 height 56
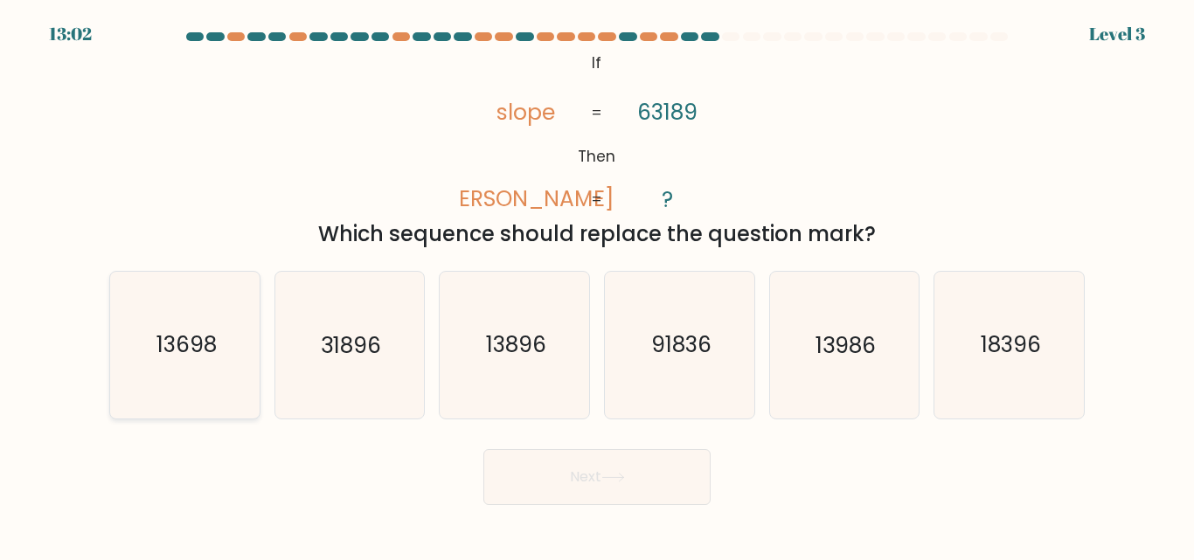
click at [192, 349] on text "13698" at bounding box center [186, 345] width 60 height 31
click at [597, 285] on input "a. 13698" at bounding box center [597, 283] width 1 height 4
radio input "true"
click at [547, 487] on button "Next" at bounding box center [596, 477] width 227 height 56
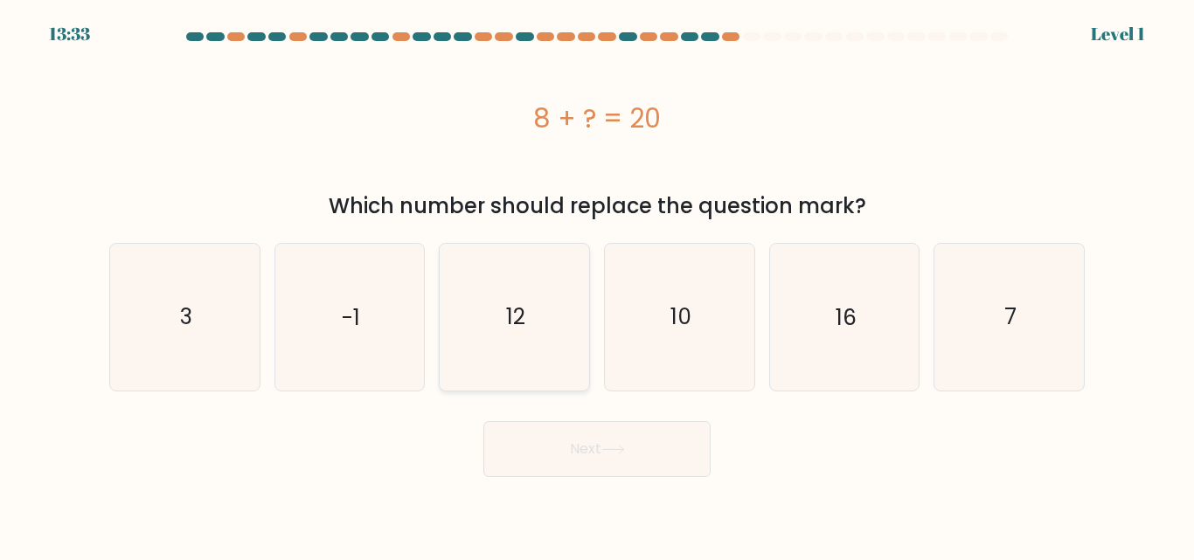
click at [519, 304] on text "12" at bounding box center [515, 317] width 19 height 31
click at [597, 285] on input "c. 12" at bounding box center [597, 283] width 1 height 4
radio input "true"
click at [622, 481] on body "13:32 Level 1 3" at bounding box center [597, 280] width 1194 height 560
click at [622, 481] on body "13:31 Level 1 3" at bounding box center [597, 280] width 1194 height 560
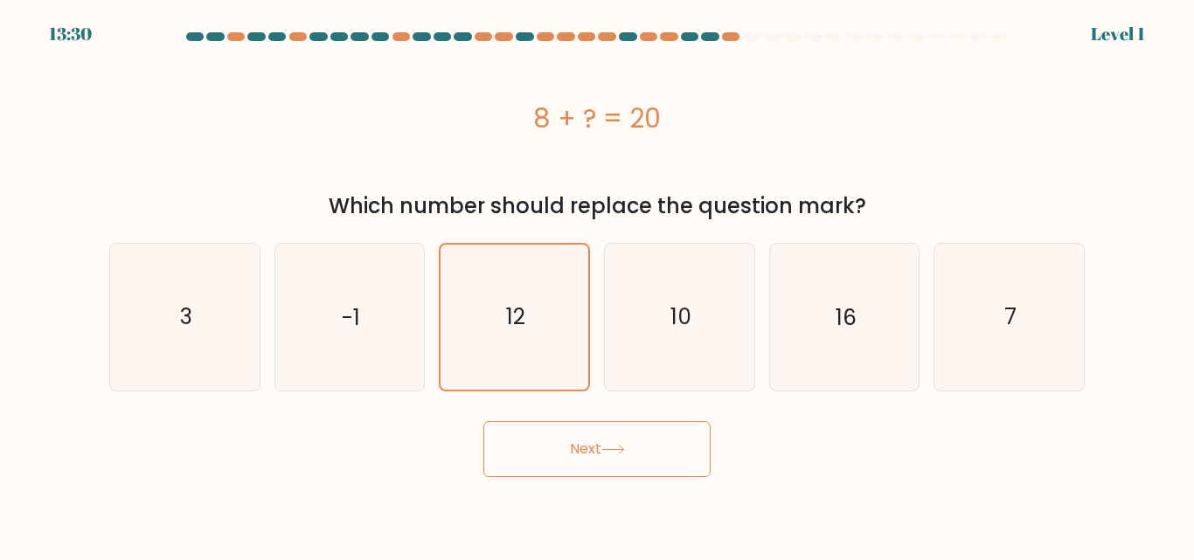
click at [622, 469] on button "Next" at bounding box center [596, 449] width 227 height 56
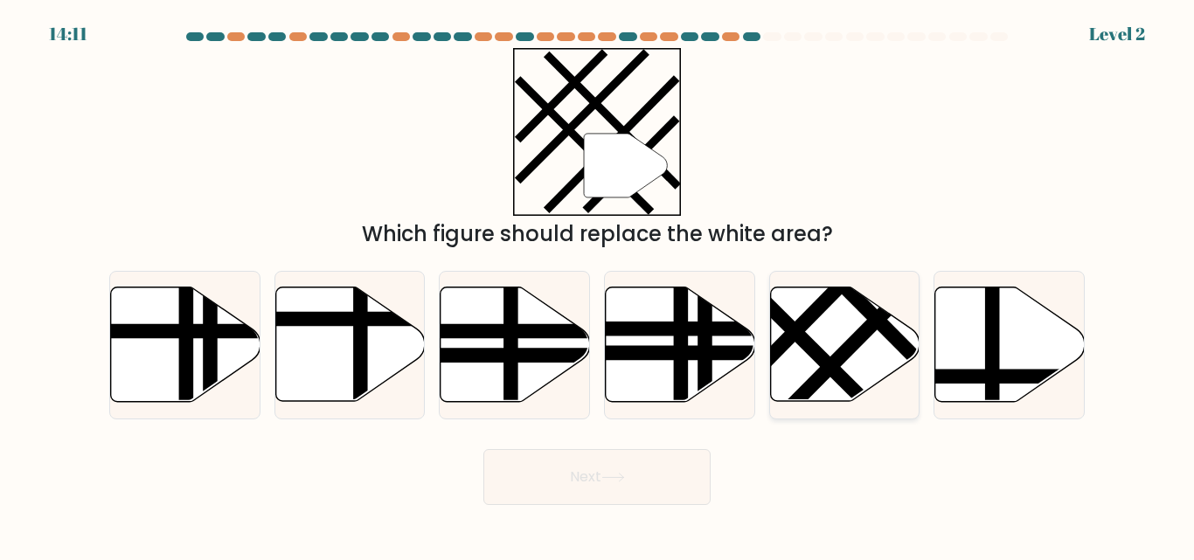
click at [888, 367] on icon at bounding box center [844, 345] width 149 height 114
click at [598, 285] on input "e." at bounding box center [597, 283] width 1 height 4
radio input "true"
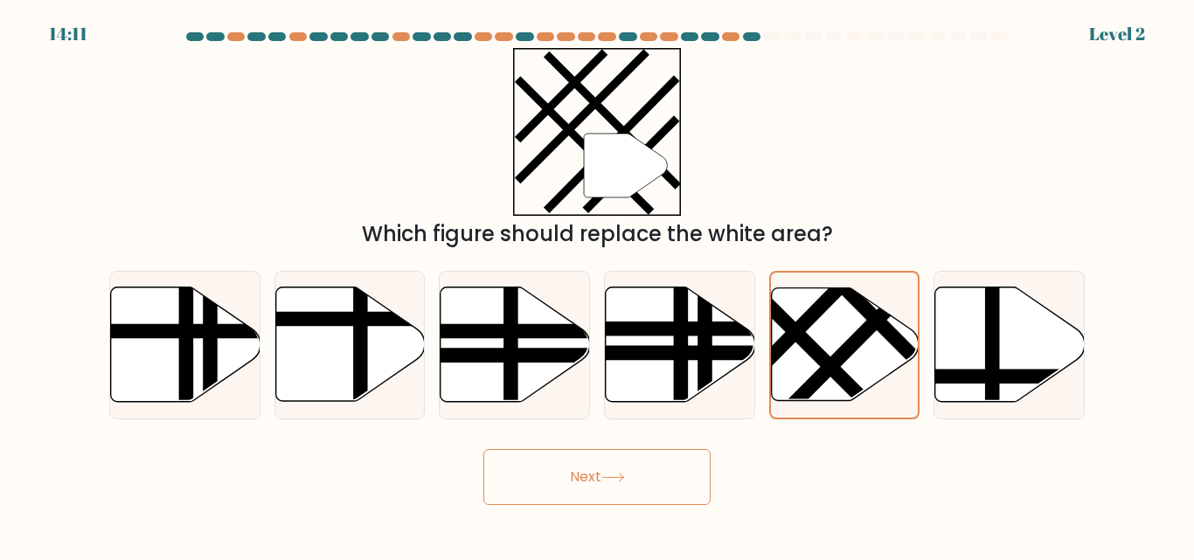
click at [674, 479] on button "Next" at bounding box center [596, 477] width 227 height 56
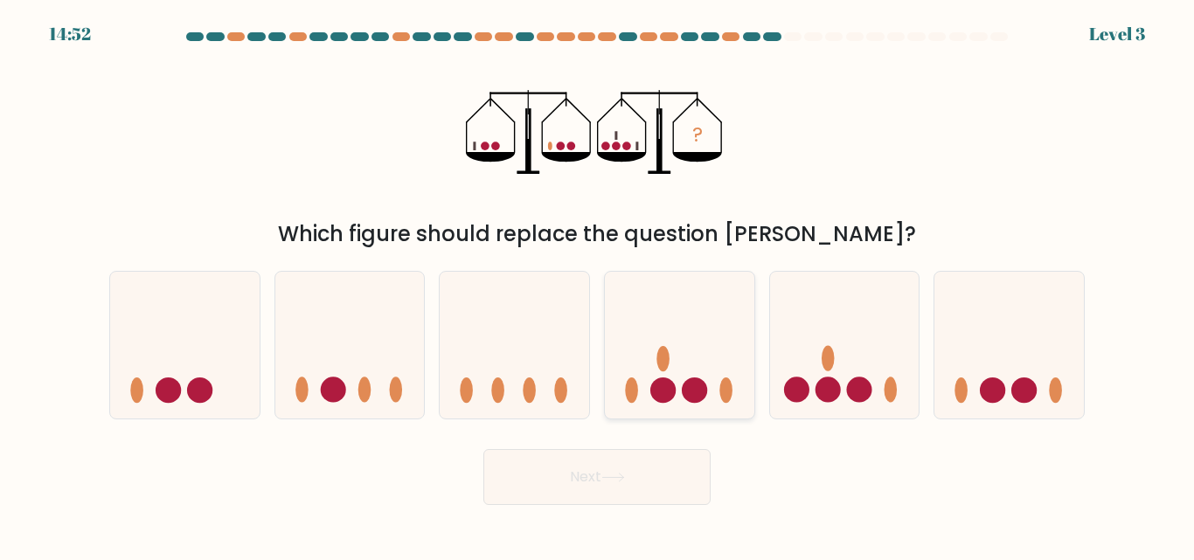
click at [686, 379] on icon at bounding box center [679, 344] width 149 height 123
click at [598, 285] on input "d." at bounding box center [597, 283] width 1 height 4
radio input "true"
click at [673, 455] on button "Next" at bounding box center [596, 477] width 227 height 56
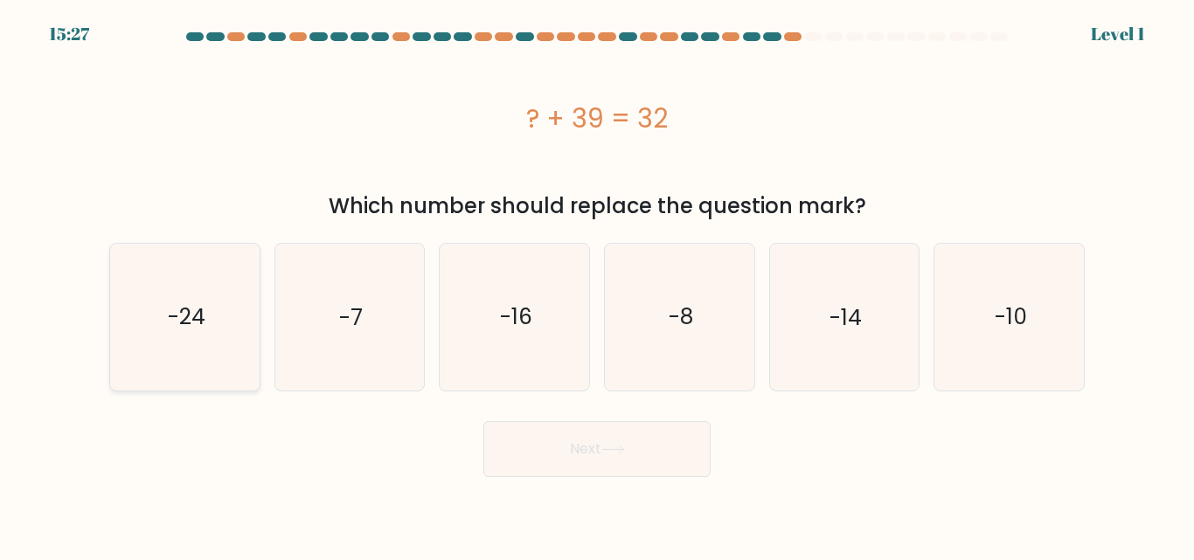
click at [214, 336] on icon "-24" at bounding box center [185, 317] width 146 height 146
click at [597, 285] on input "a. -24" at bounding box center [597, 283] width 1 height 4
radio input "true"
click at [622, 468] on button "Next" at bounding box center [596, 449] width 227 height 56
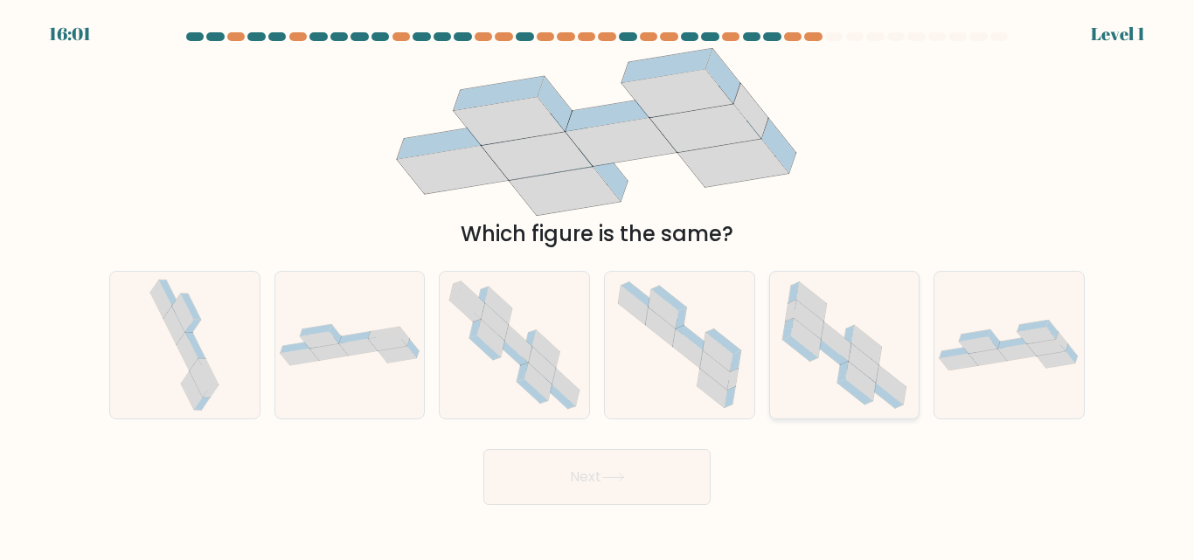
click at [875, 345] on icon at bounding box center [866, 345] width 30 height 39
click at [598, 285] on input "e." at bounding box center [597, 283] width 1 height 4
radio input "true"
click at [690, 465] on button "Next" at bounding box center [596, 477] width 227 height 56
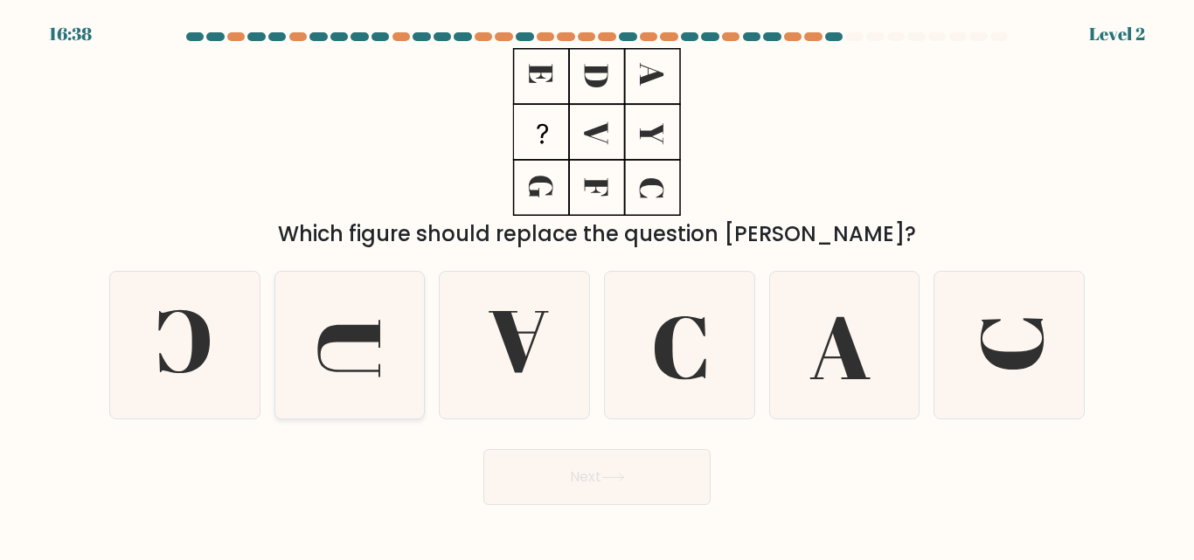
click at [391, 349] on icon at bounding box center [349, 345] width 146 height 146
click at [597, 285] on input "b." at bounding box center [597, 283] width 1 height 4
radio input "true"
click at [524, 472] on button "Next" at bounding box center [596, 477] width 227 height 56
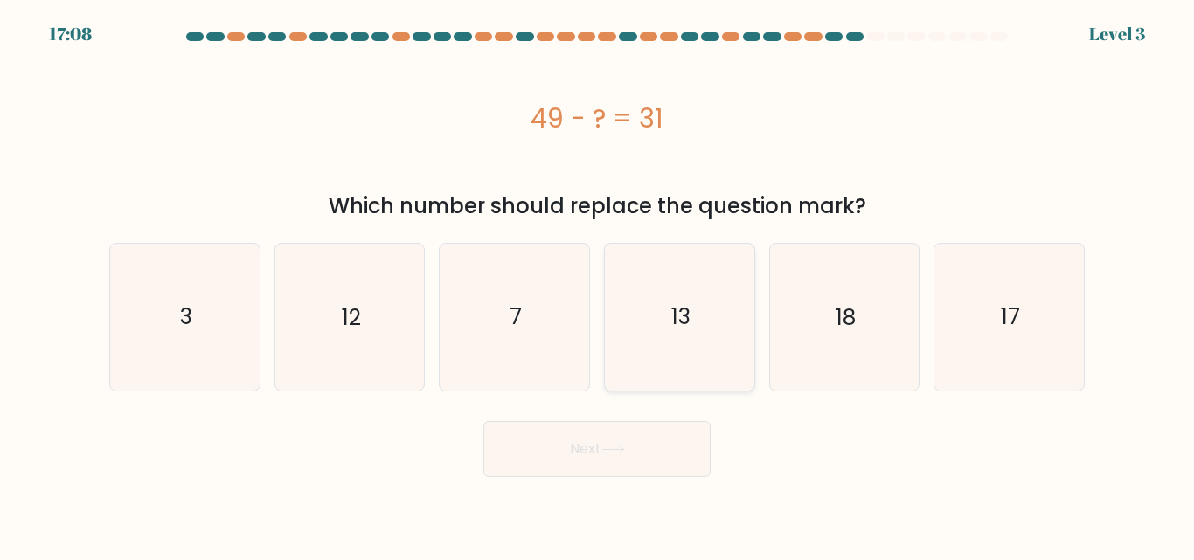
click at [643, 299] on icon "13" at bounding box center [680, 317] width 146 height 146
click at [598, 285] on input "d. 13" at bounding box center [597, 283] width 1 height 4
radio input "true"
click at [640, 445] on button "Next" at bounding box center [596, 449] width 227 height 56
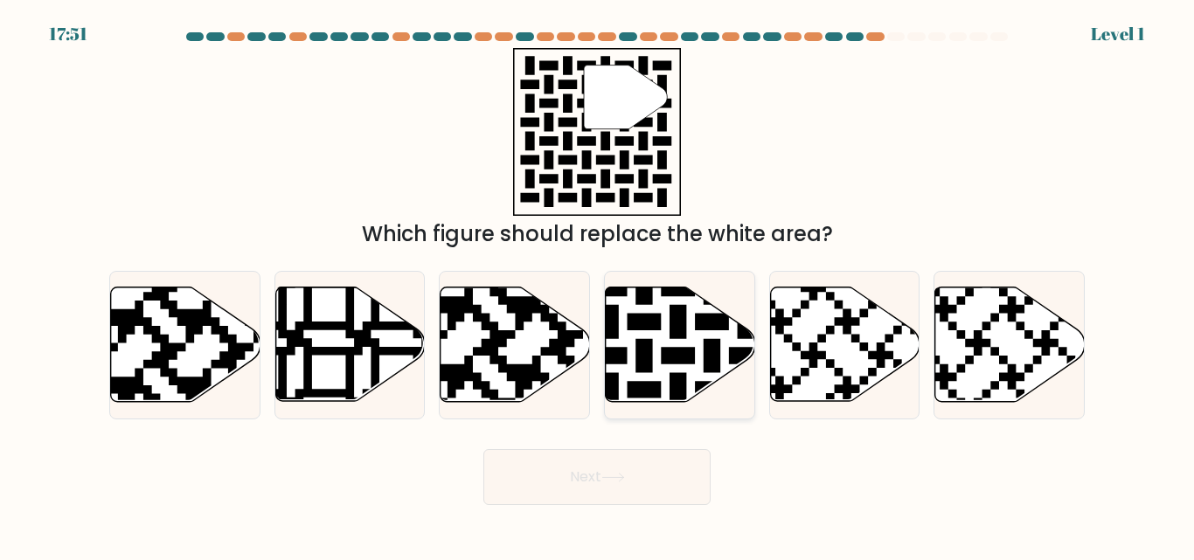
click at [631, 382] on icon at bounding box center [627, 407] width 271 height 271
click at [598, 285] on input "d." at bounding box center [597, 283] width 1 height 4
radio input "true"
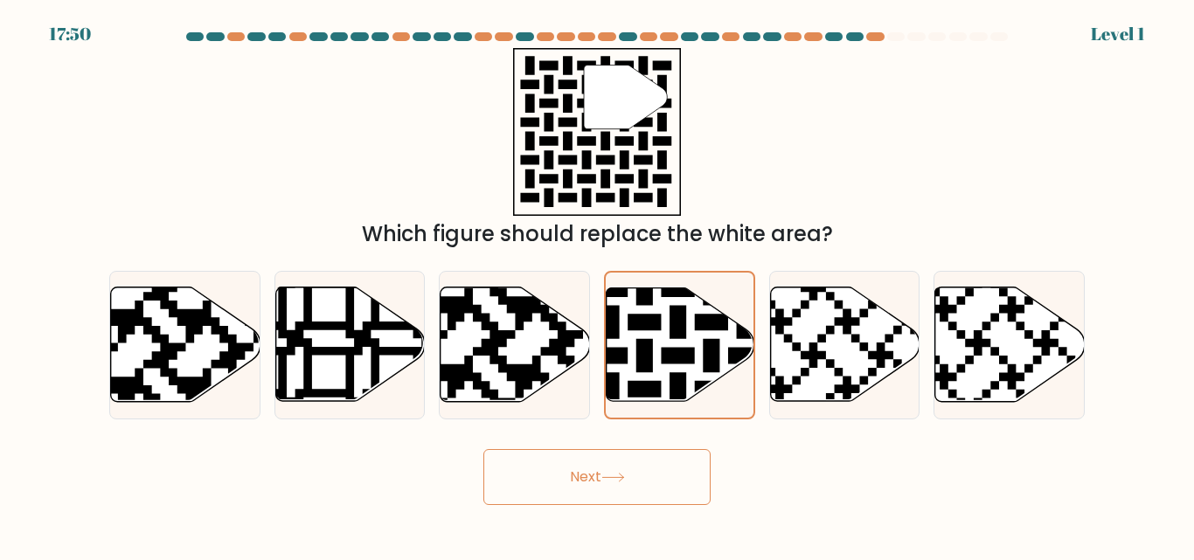
click at [643, 462] on button "Next" at bounding box center [596, 477] width 227 height 56
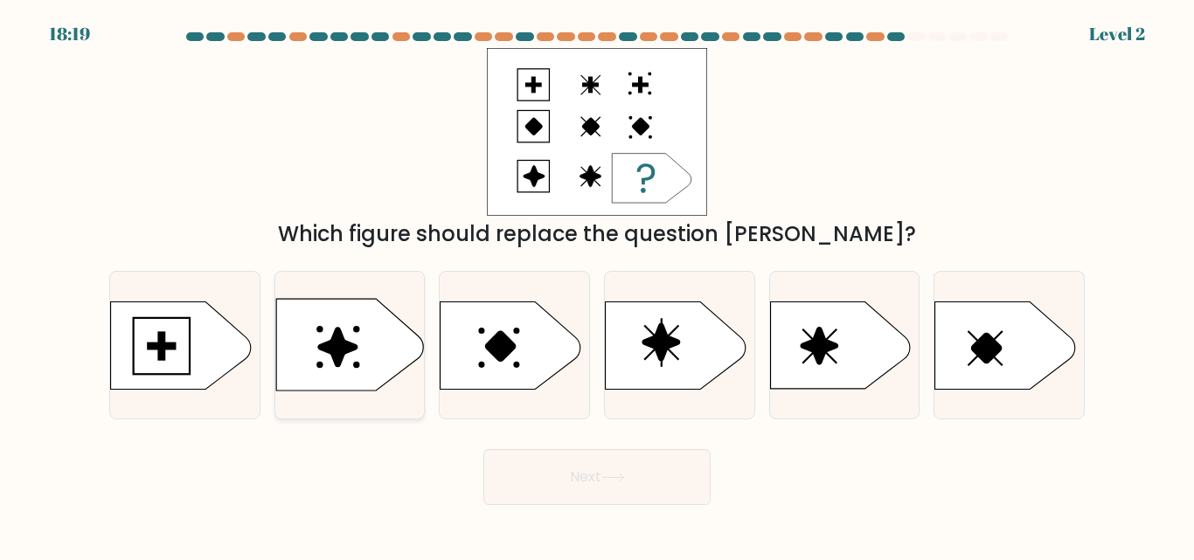
click at [323, 356] on icon at bounding box center [350, 346] width 148 height 92
click at [597, 285] on input "b." at bounding box center [597, 283] width 1 height 4
radio input "true"
click at [531, 465] on button "Next" at bounding box center [596, 477] width 227 height 56
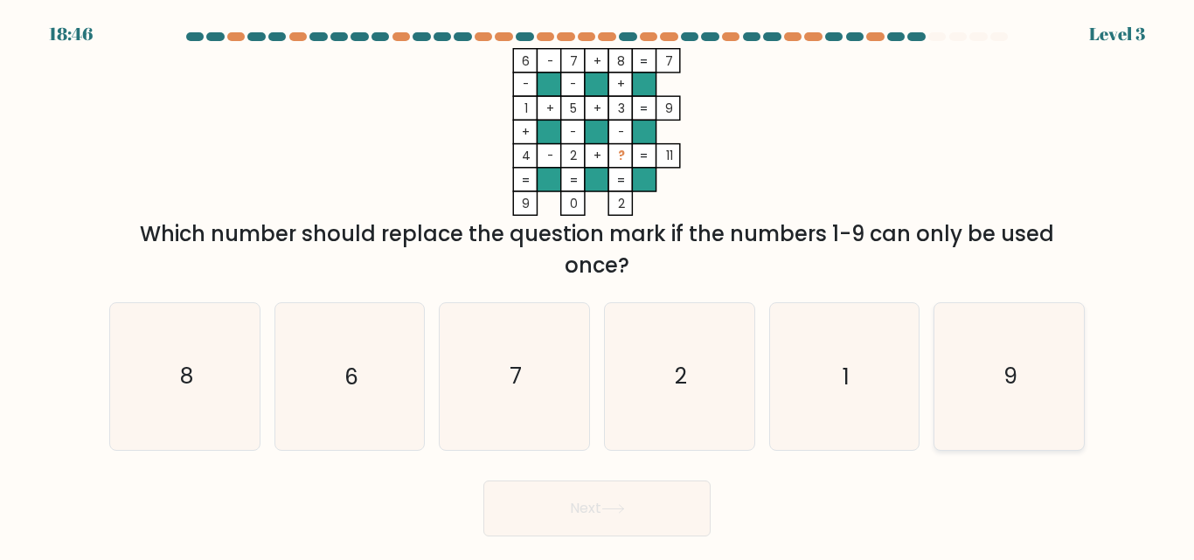
click at [986, 388] on icon "9" at bounding box center [1009, 376] width 146 height 146
click at [598, 285] on input "f. 9" at bounding box center [597, 283] width 1 height 4
radio input "true"
click at [670, 505] on button "Next" at bounding box center [596, 509] width 227 height 56
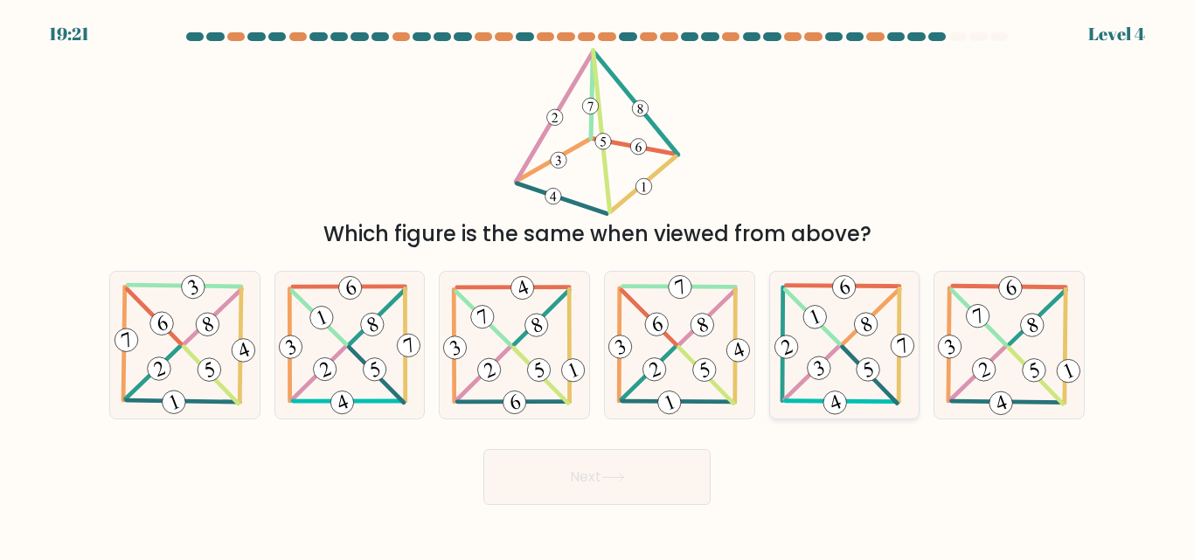
click at [843, 310] on icon at bounding box center [844, 345] width 147 height 146
click at [598, 285] on input "e." at bounding box center [597, 283] width 1 height 4
radio input "true"
click at [1027, 375] on 341 at bounding box center [1034, 370] width 30 height 30
click at [598, 285] on input "f." at bounding box center [597, 283] width 1 height 4
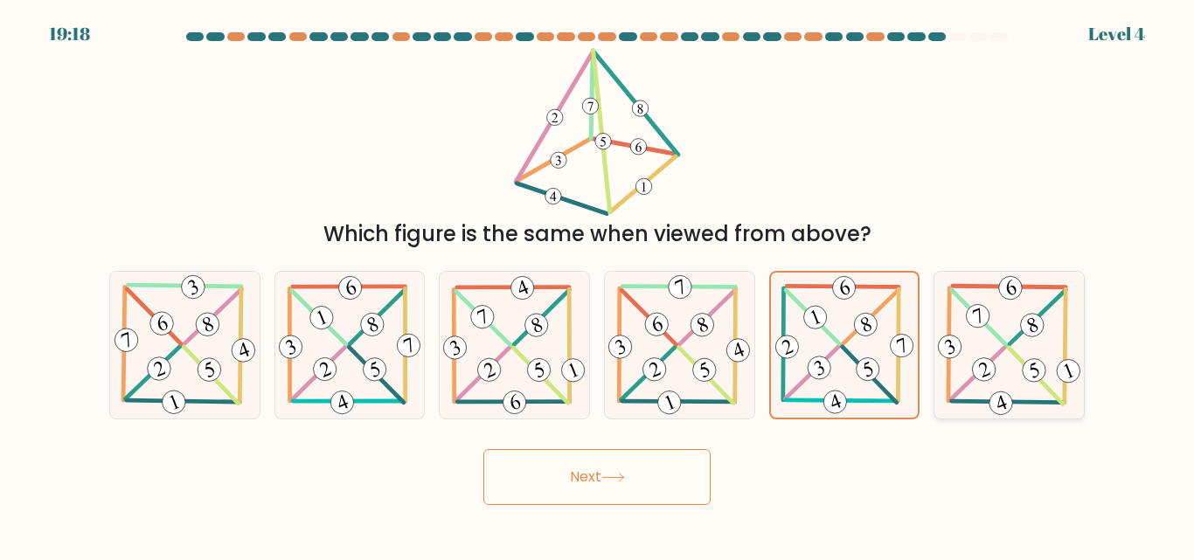
radio input "true"
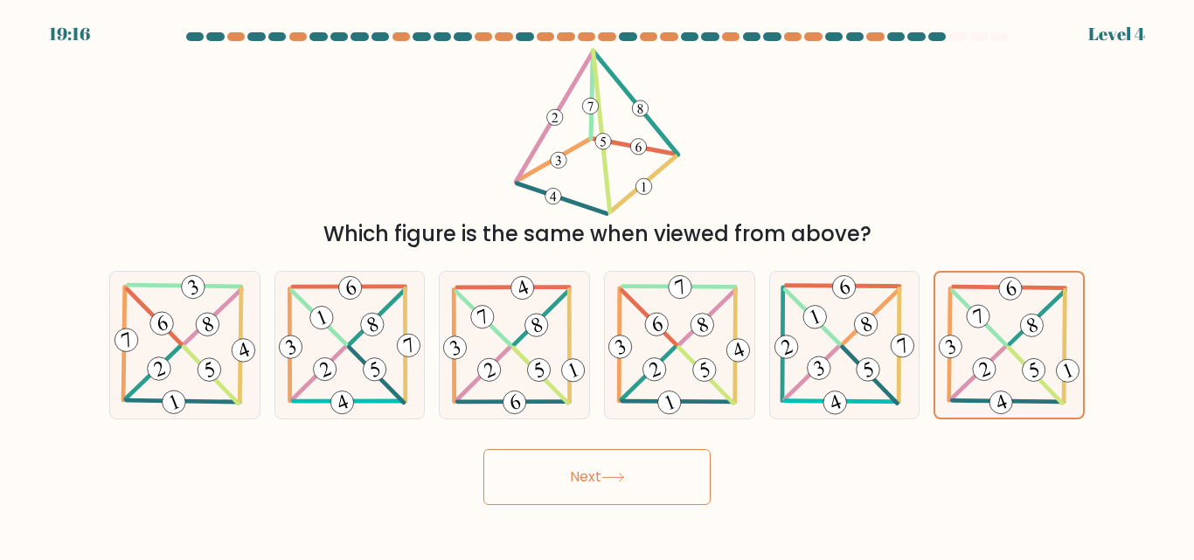
click at [649, 468] on button "Next" at bounding box center [596, 477] width 227 height 56
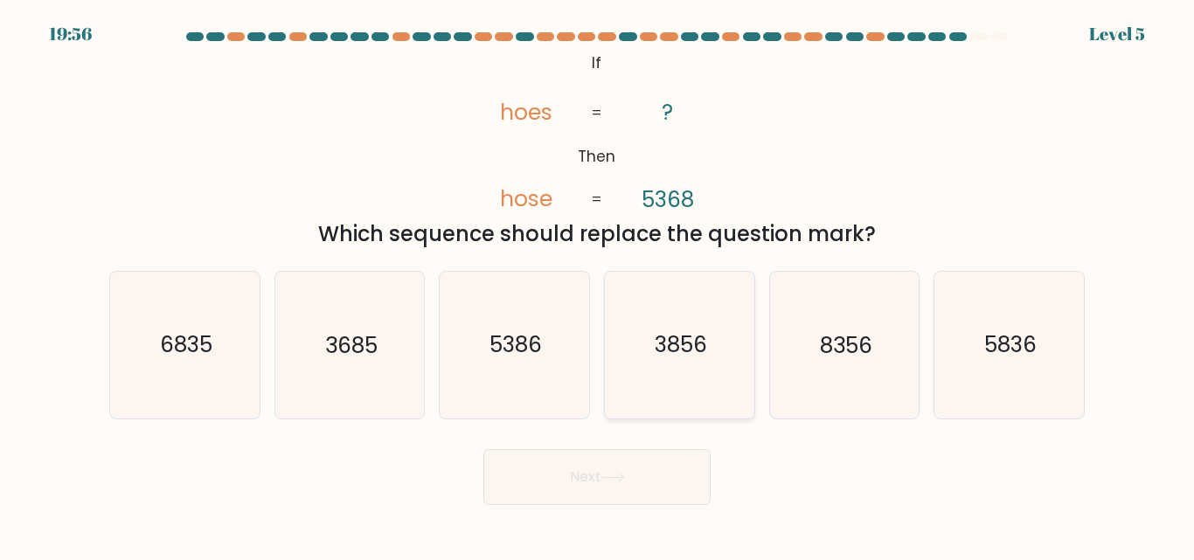
click at [696, 383] on icon "3856" at bounding box center [680, 345] width 146 height 146
click at [598, 285] on input "d. 3856" at bounding box center [597, 283] width 1 height 4
radio input "true"
click at [679, 475] on button "Next" at bounding box center [596, 477] width 227 height 56
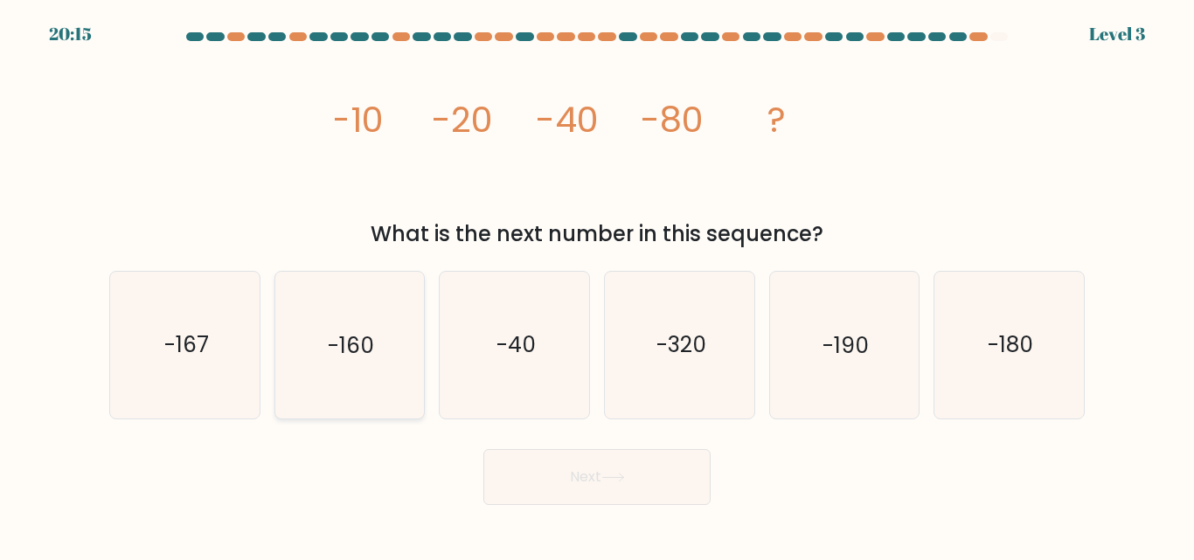
click at [351, 309] on icon "-160" at bounding box center [349, 345] width 146 height 146
click at [597, 285] on input "b. -160" at bounding box center [597, 283] width 1 height 4
radio input "true"
click at [593, 502] on button "Next" at bounding box center [596, 477] width 227 height 56
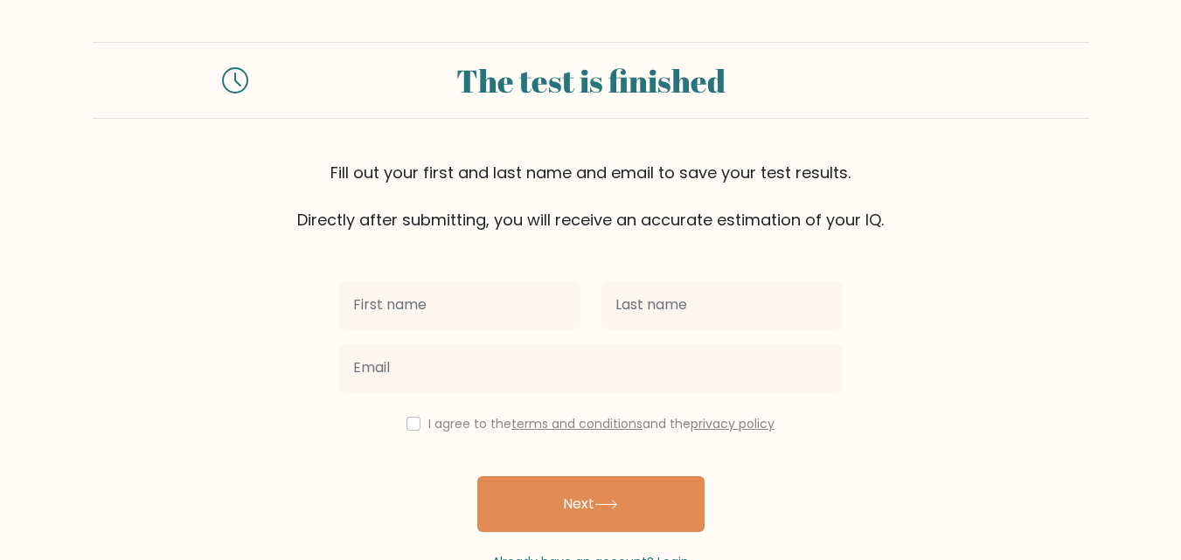
click at [534, 305] on input "text" at bounding box center [459, 305] width 241 height 49
drag, startPoint x: 531, startPoint y: 309, endPoint x: 473, endPoint y: 302, distance: 58.0
click at [473, 302] on input "text" at bounding box center [459, 305] width 241 height 49
type input "amina"
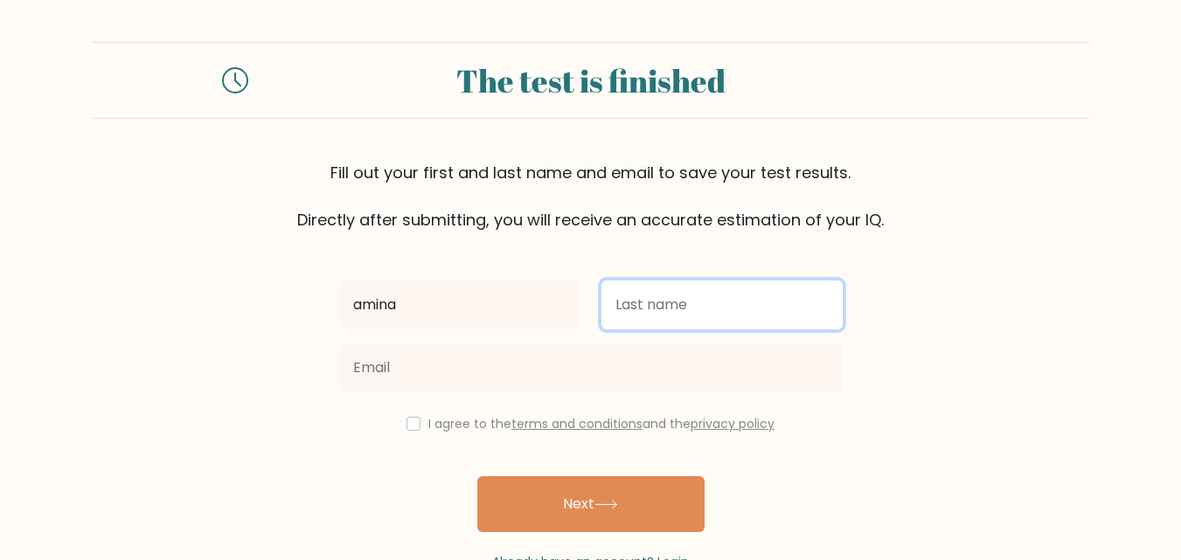
click at [815, 288] on input "text" at bounding box center [721, 305] width 241 height 49
type input "firaha"
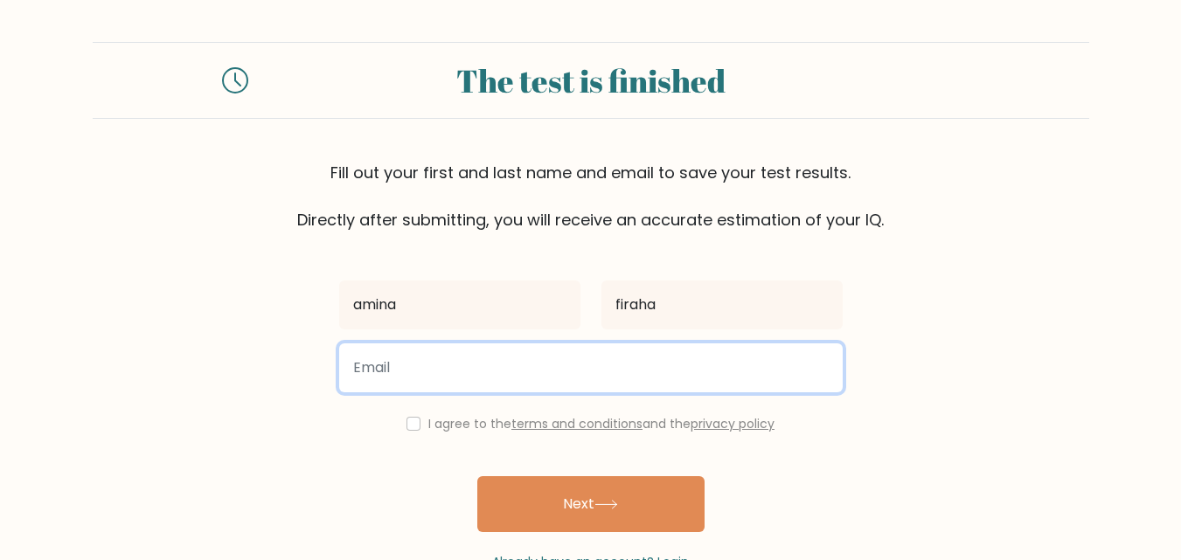
click at [727, 369] on input "email" at bounding box center [590, 367] width 503 height 49
type input "nadiamuktar339@gmail.com"
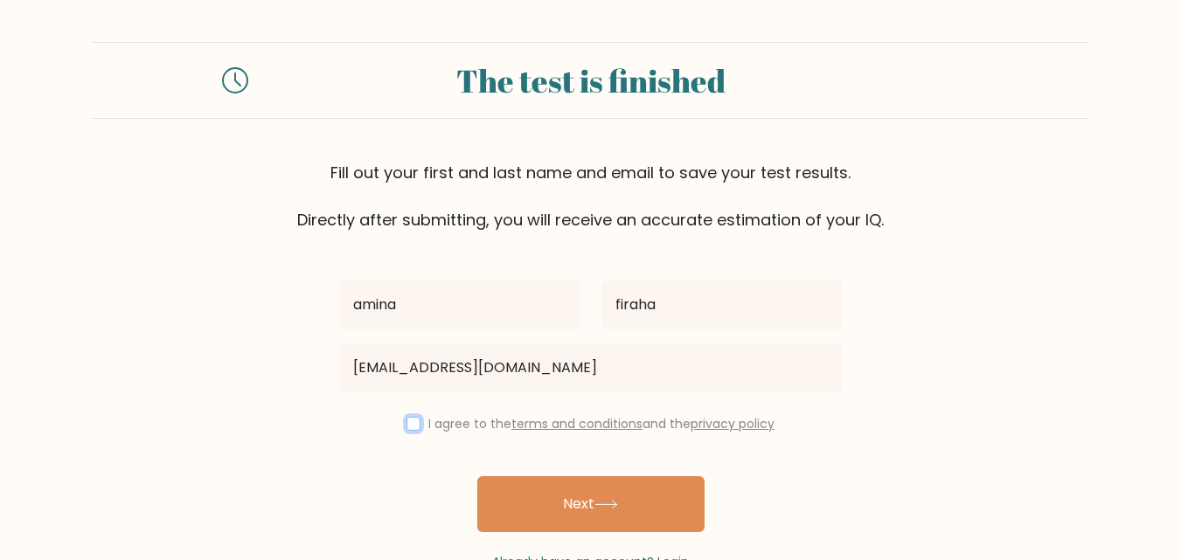
click at [413, 420] on input "checkbox" at bounding box center [413, 424] width 14 height 14
checkbox input "true"
click at [585, 501] on button "Next" at bounding box center [590, 504] width 227 height 56
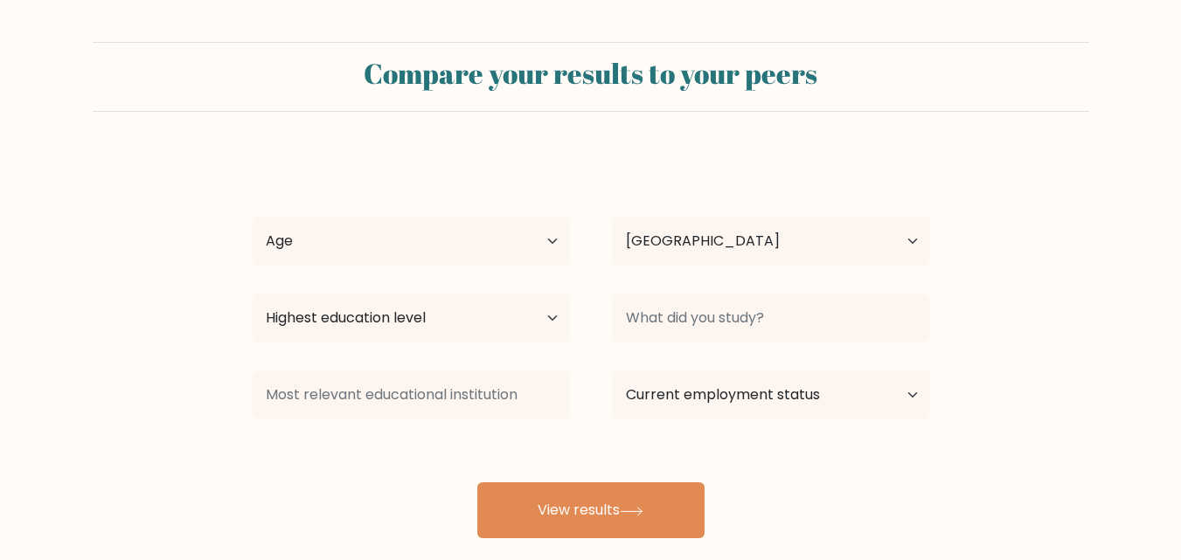
select select "GB"
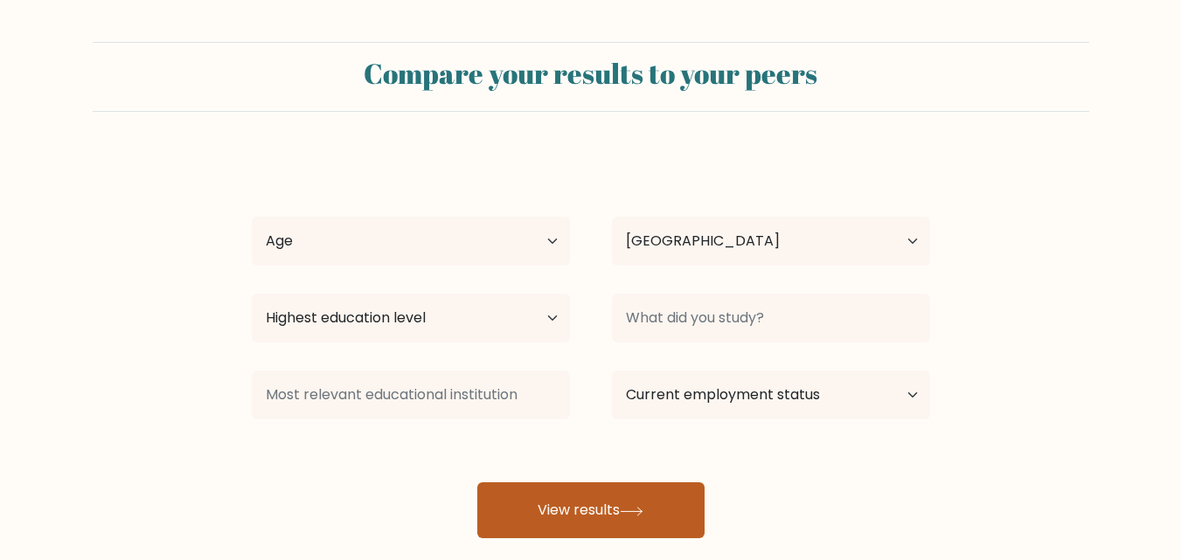
click at [637, 498] on button "View results" at bounding box center [590, 510] width 227 height 56
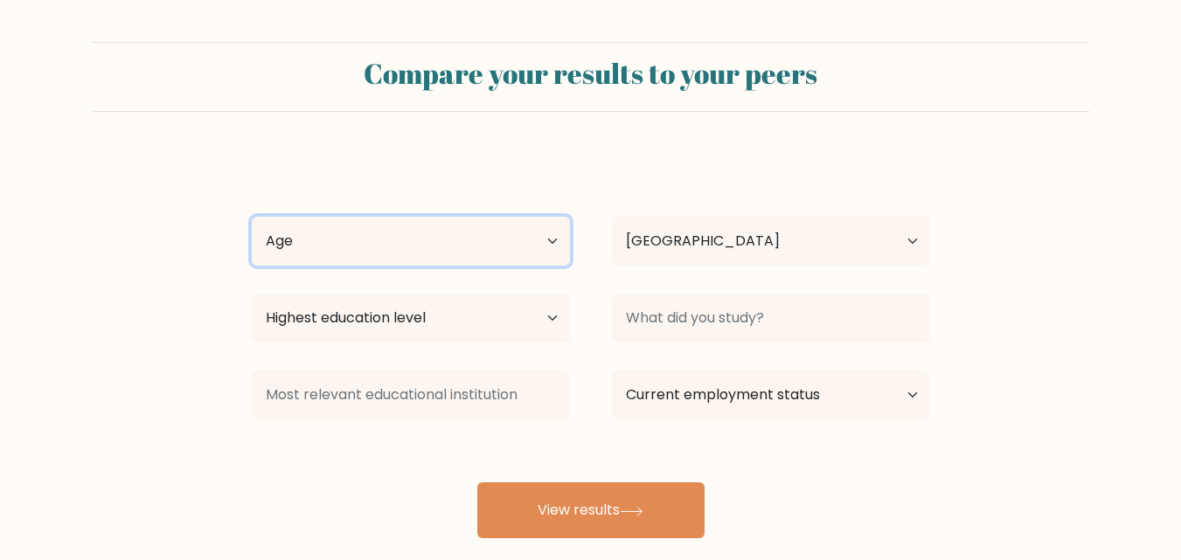
click at [527, 240] on select "Age Under [DEMOGRAPHIC_DATA] [DEMOGRAPHIC_DATA] [DEMOGRAPHIC_DATA] [DEMOGRAPHIC…" at bounding box center [411, 241] width 318 height 49
click at [527, 240] on select "Age Under 18 years old 18-24 years old 25-34 years old 35-44 years old 45-54 ye…" at bounding box center [411, 241] width 318 height 49
select select "65_plus"
click at [252, 217] on select "Age Under 18 years old 18-24 years old 25-34 years old 35-44 years old 45-54 ye…" at bounding box center [411, 241] width 318 height 49
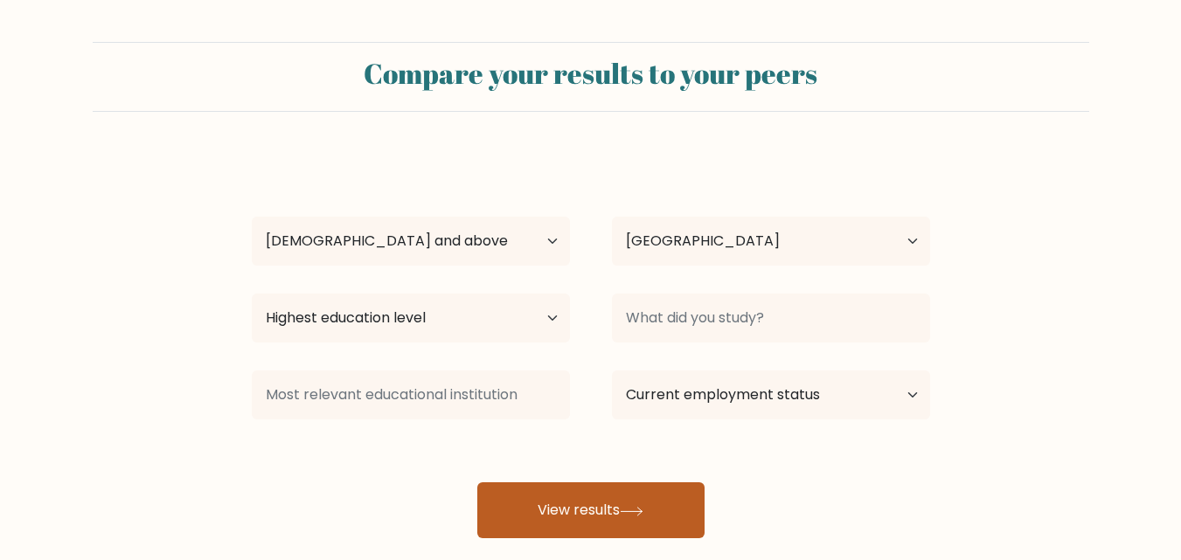
click at [544, 505] on button "View results" at bounding box center [590, 510] width 227 height 56
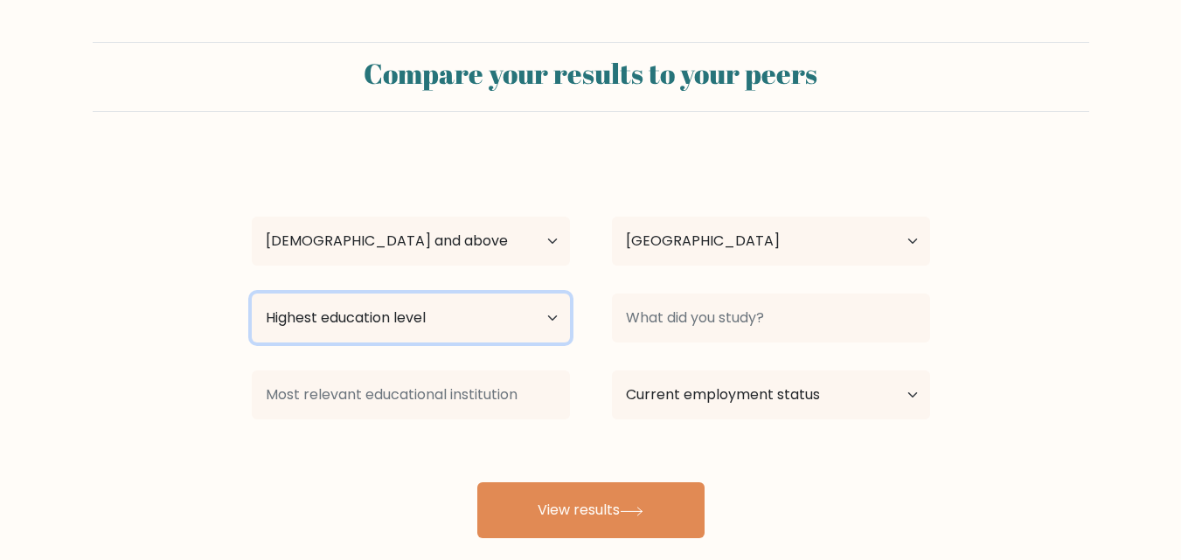
click at [534, 311] on select "Highest education level No schooling Primary Lower Secondary Upper Secondary Oc…" at bounding box center [411, 318] width 318 height 49
select select "doctoral_degree"
click at [252, 294] on select "Highest education level No schooling Primary Lower Secondary Upper Secondary Oc…" at bounding box center [411, 318] width 318 height 49
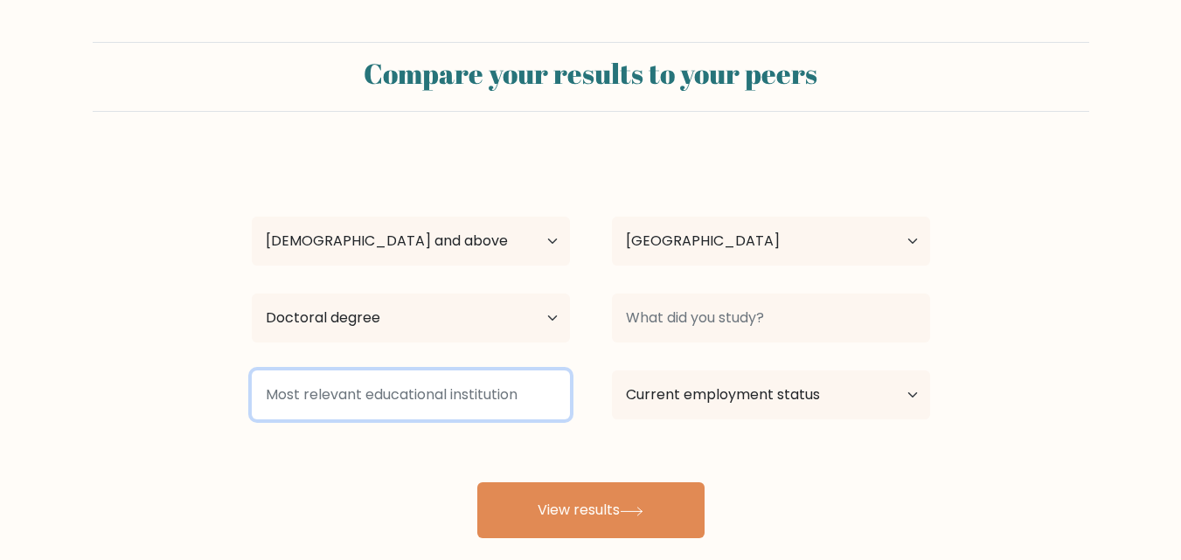
click at [539, 413] on input at bounding box center [411, 395] width 318 height 49
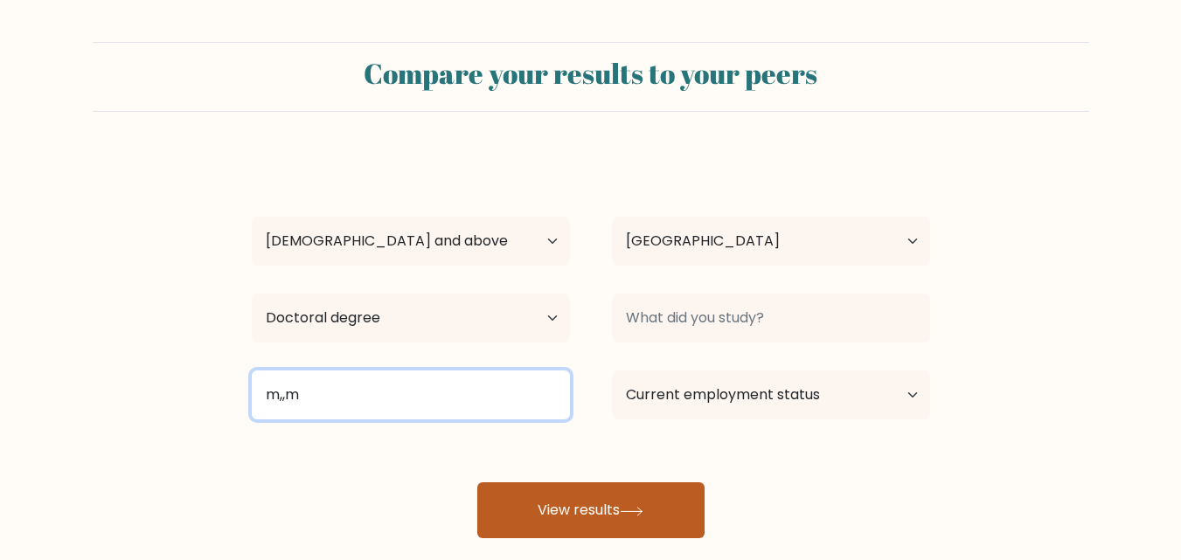
type input "m,,m"
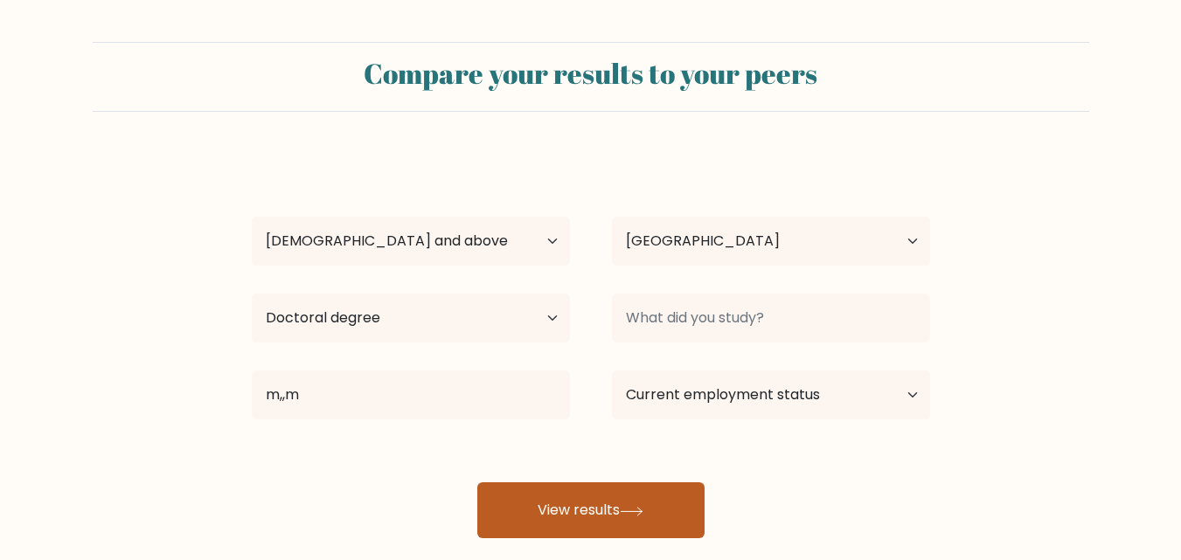
click at [587, 494] on button "View results" at bounding box center [590, 510] width 227 height 56
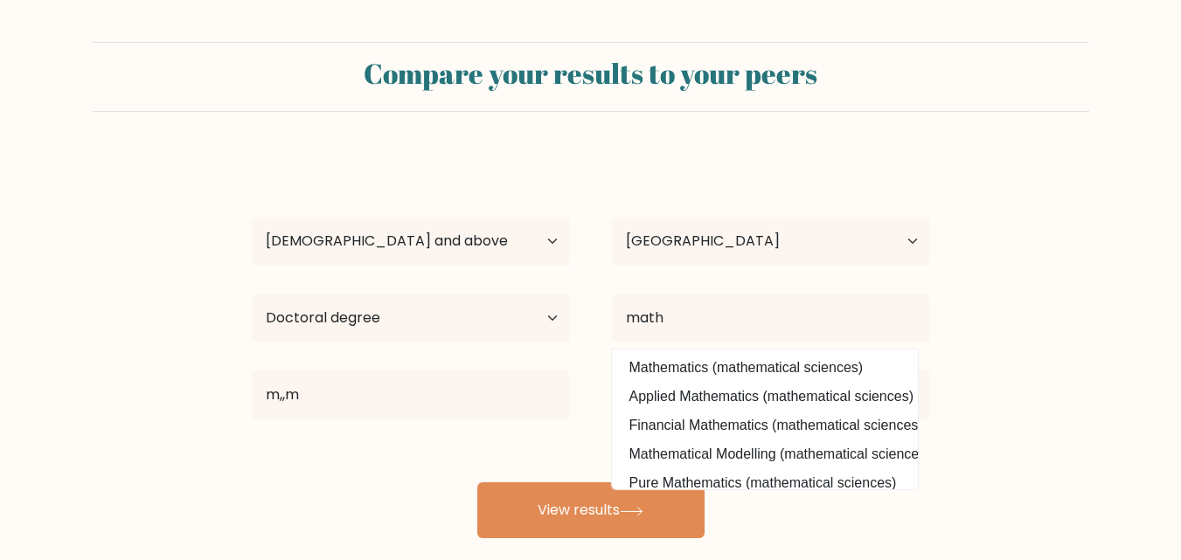
click at [765, 426] on option "Financial Mathematics (mathematical sciences)" at bounding box center [764, 426] width 297 height 28
type input "Financial Mathematics"
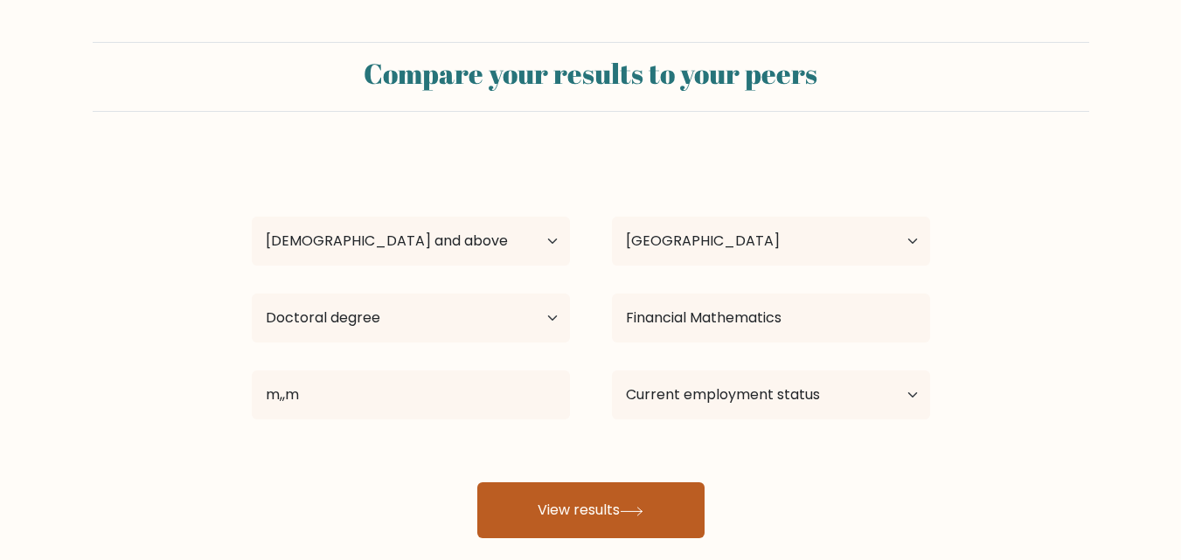
click at [685, 497] on button "View results" at bounding box center [590, 510] width 227 height 56
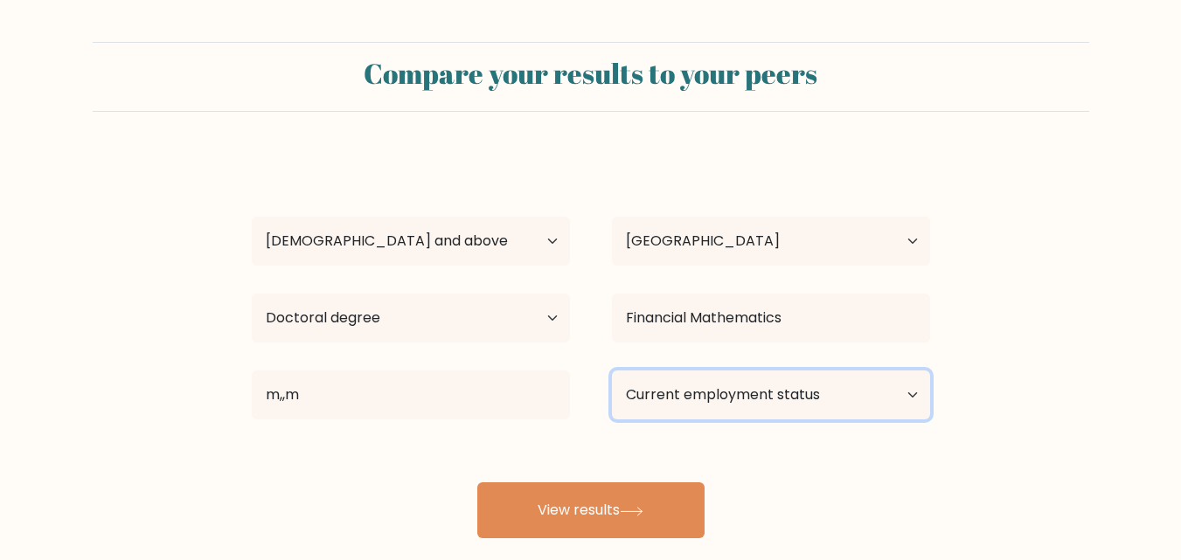
click at [773, 401] on select "Current employment status Employed Student Retired Other / prefer not to answer" at bounding box center [771, 395] width 318 height 49
select select "other"
click at [612, 371] on select "Current employment status Employed Student Retired Other / prefer not to answer" at bounding box center [771, 395] width 318 height 49
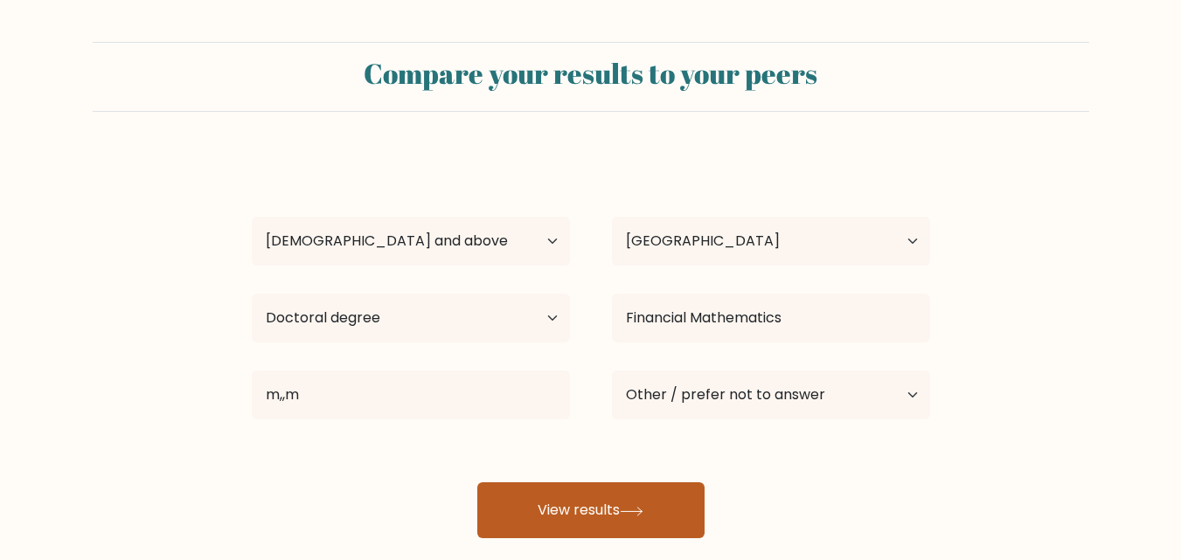
click at [581, 514] on button "View results" at bounding box center [590, 510] width 227 height 56
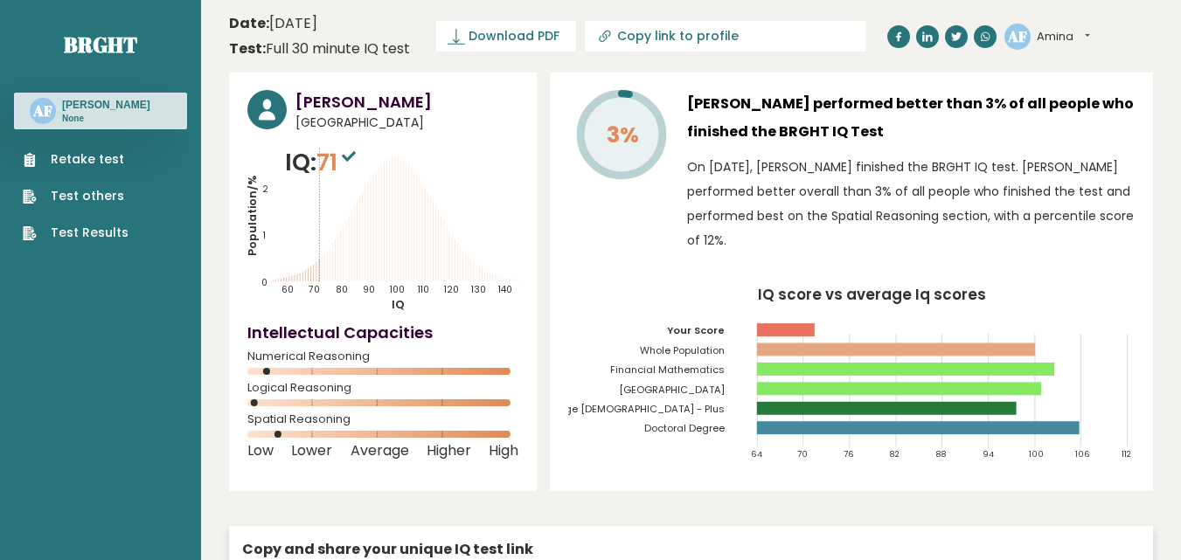
click at [763, 345] on rect at bounding box center [896, 349] width 279 height 13
